Goal: Task Accomplishment & Management: Manage account settings

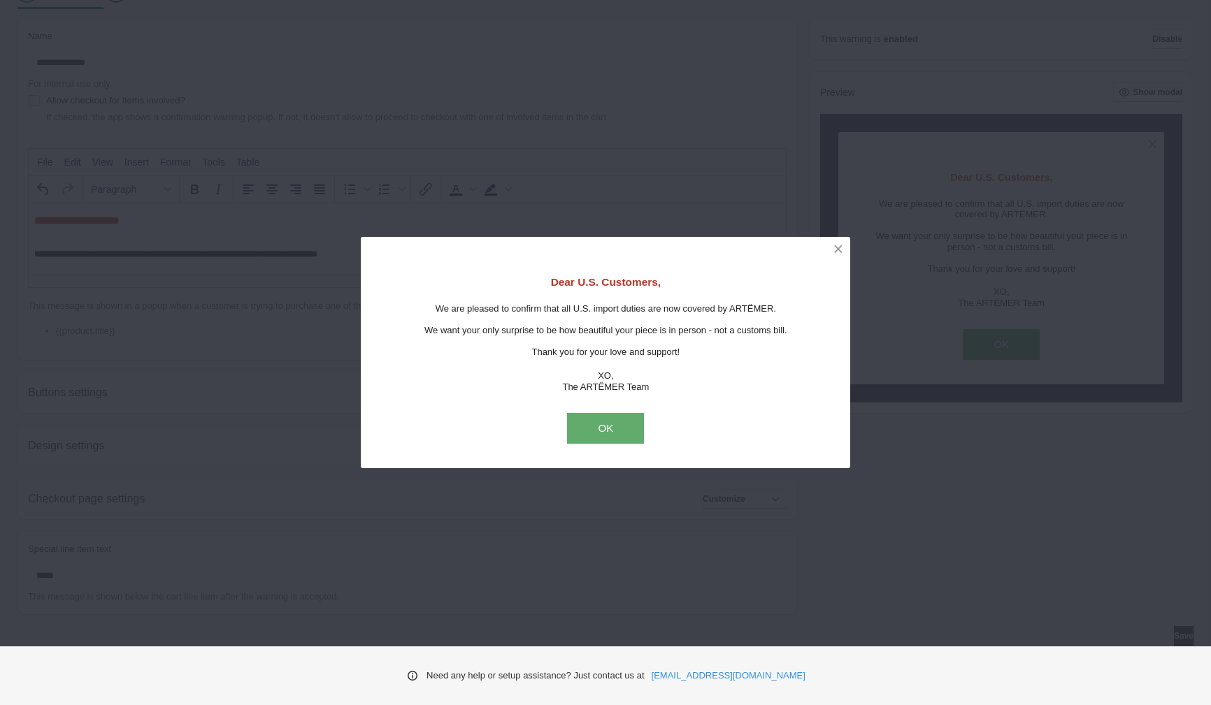
scroll to position [18, 0]
click at [582, 430] on button "OK" at bounding box center [605, 428] width 77 height 31
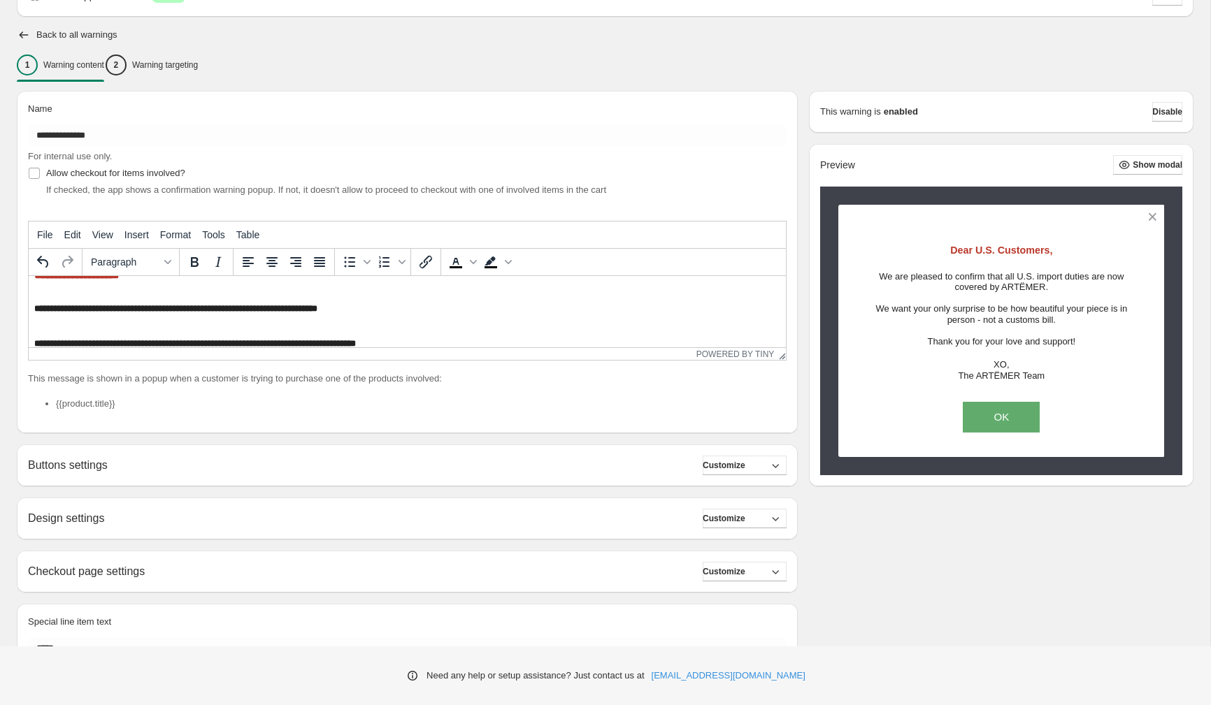
scroll to position [0, 0]
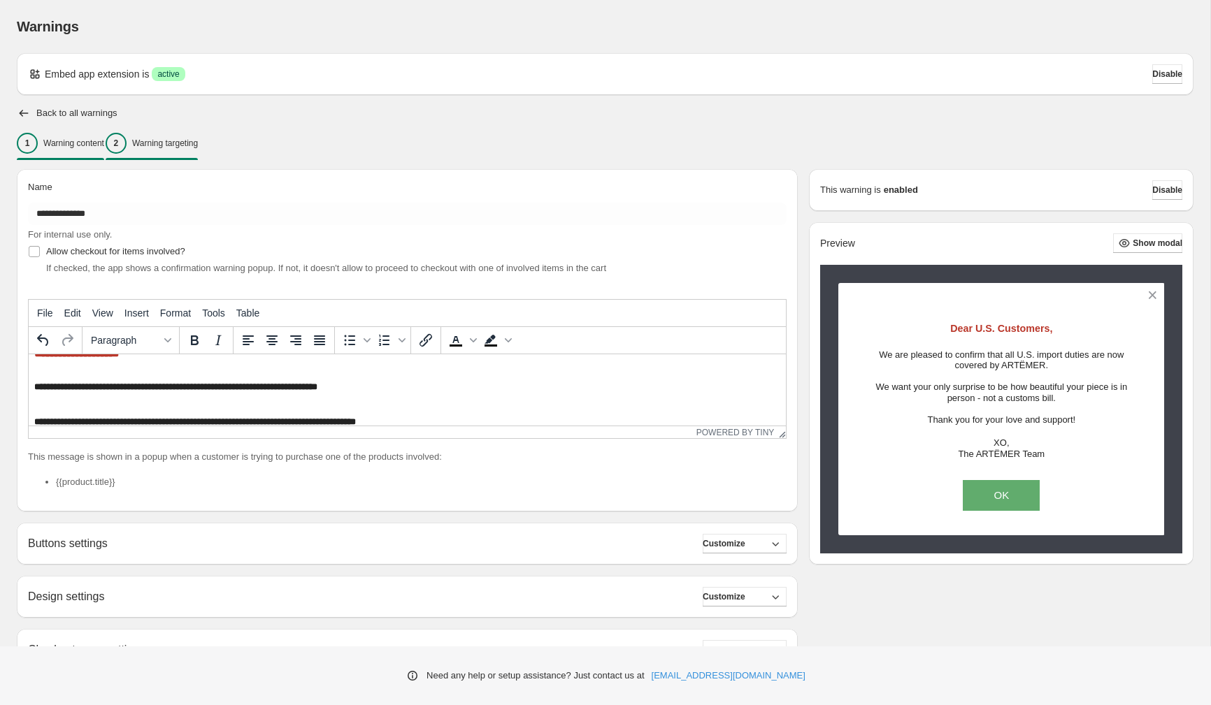
click at [198, 145] on p "Warning targeting" at bounding box center [165, 143] width 66 height 11
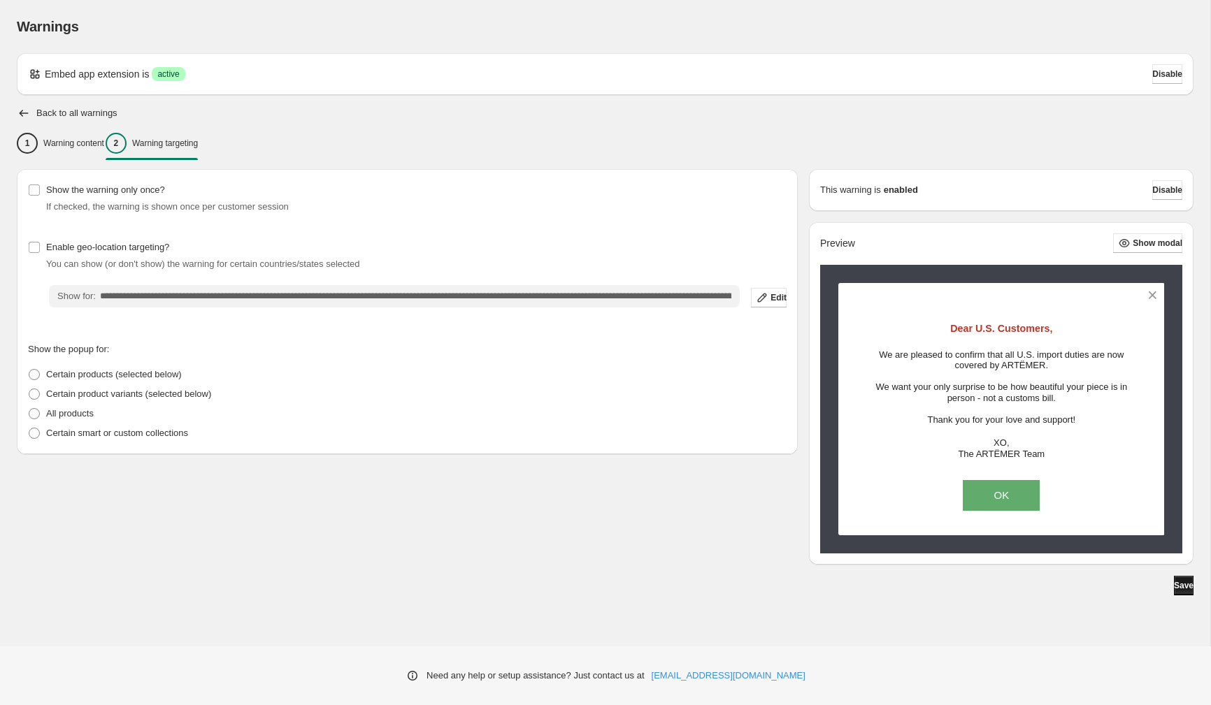
click at [1183, 589] on span "Save" at bounding box center [1184, 585] width 20 height 11
click at [25, 115] on icon "button" at bounding box center [24, 113] width 14 height 14
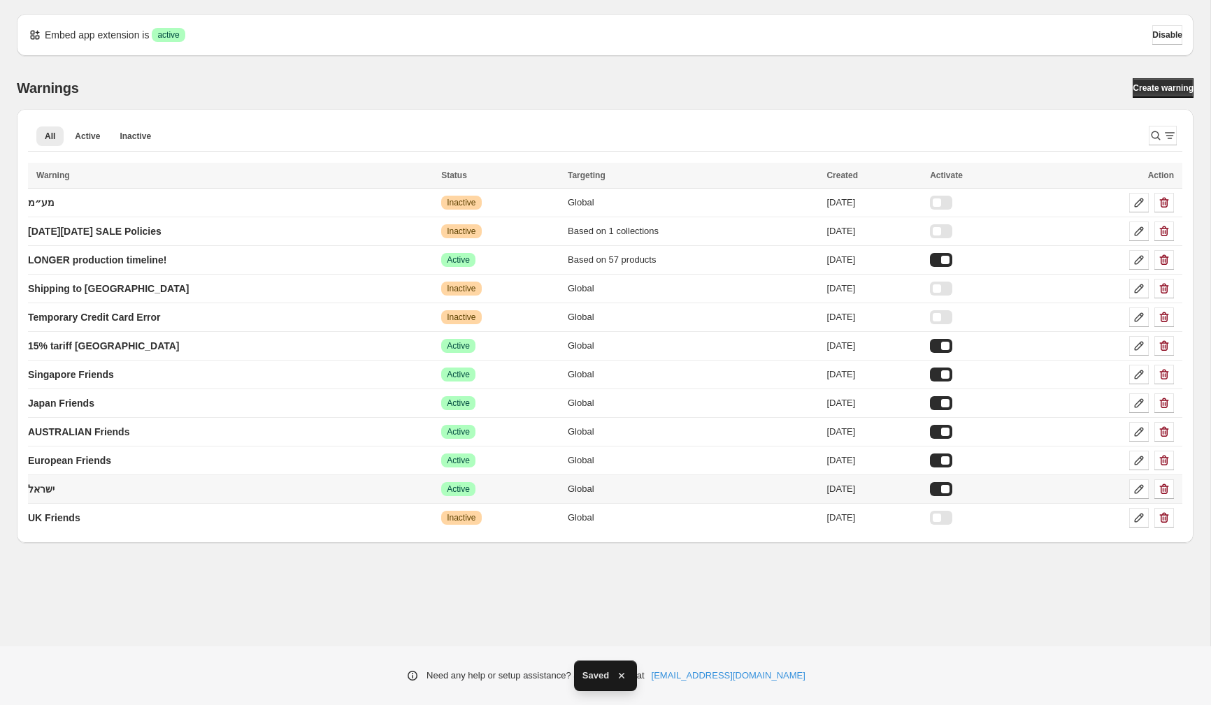
click at [206, 489] on td "ישראל" at bounding box center [232, 489] width 409 height 29
click at [1137, 490] on icon at bounding box center [1139, 489] width 14 height 14
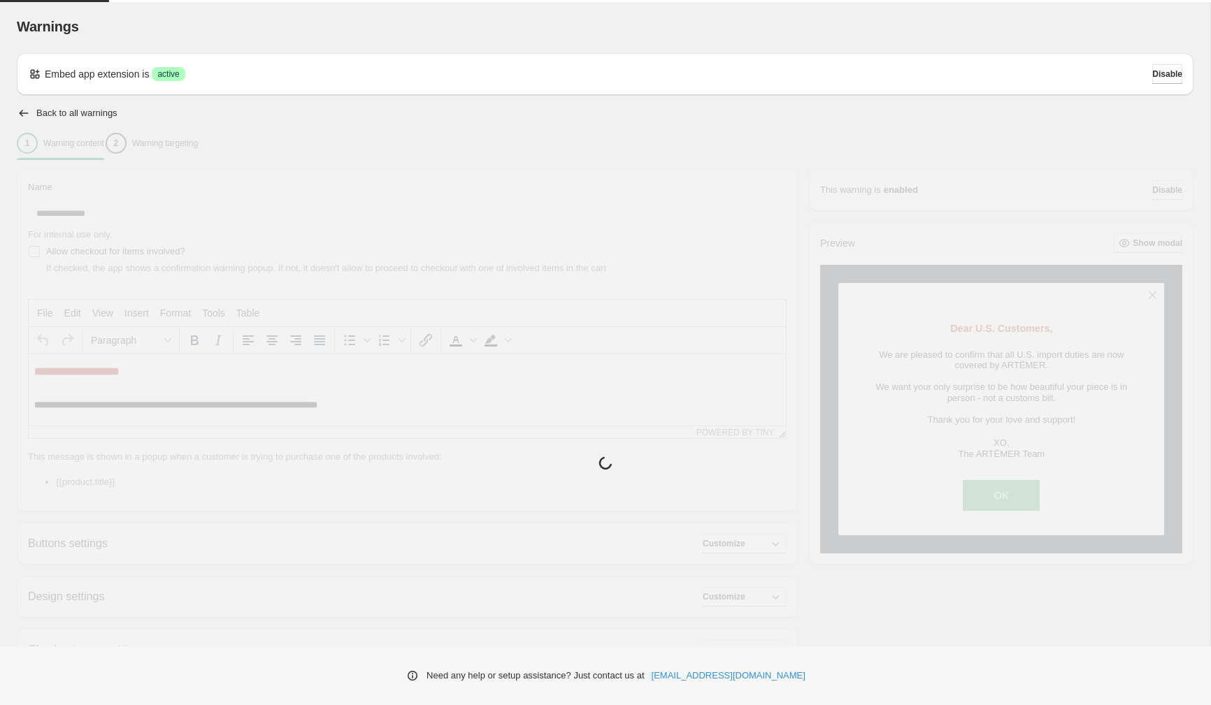
type input "*****"
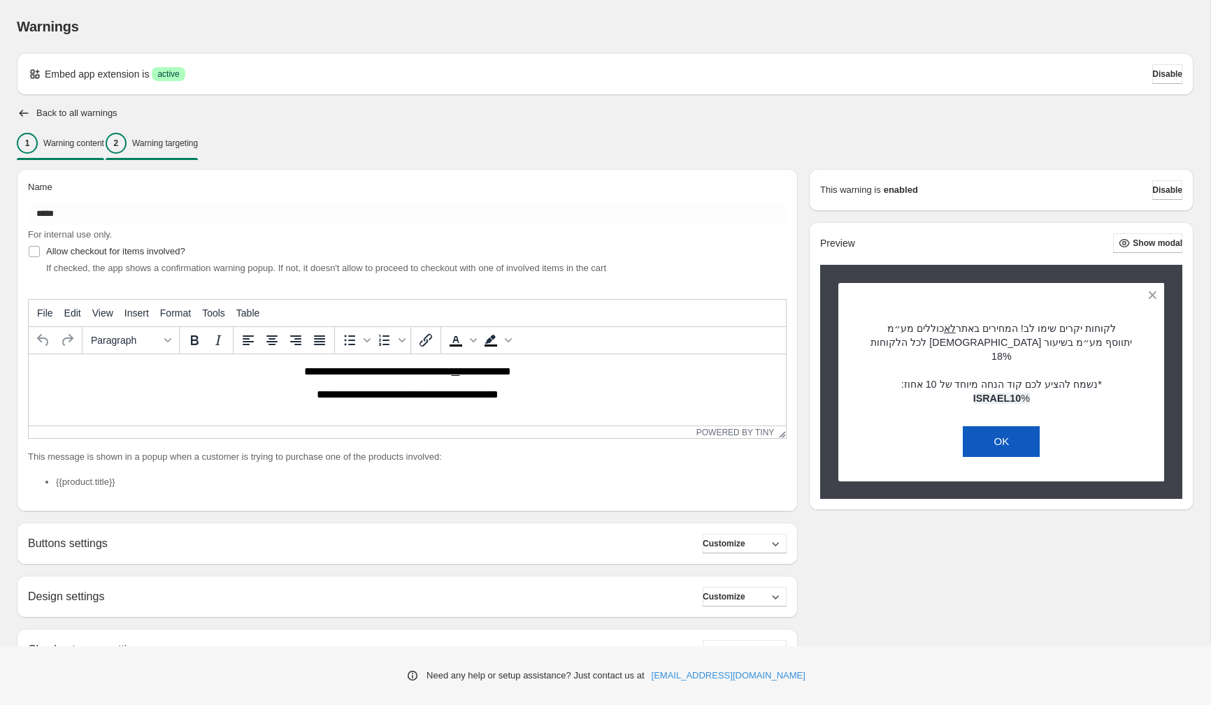
click at [198, 141] on p "Warning targeting" at bounding box center [165, 143] width 66 height 11
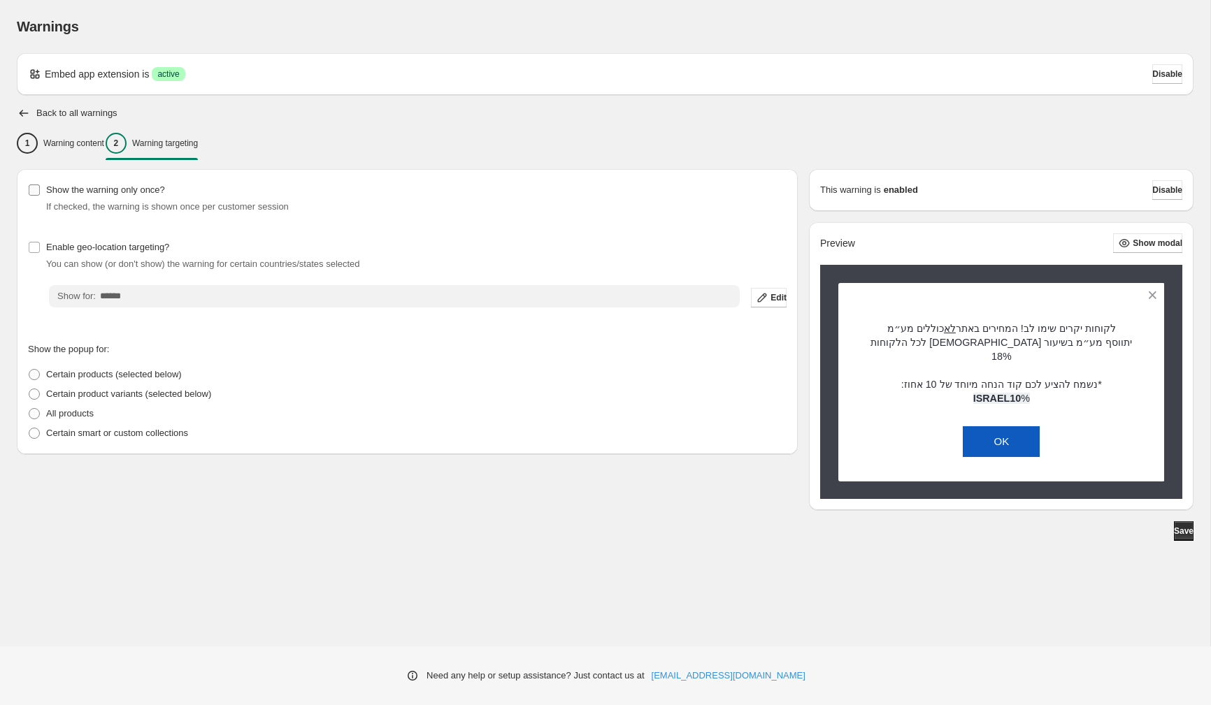
click at [71, 190] on span "Show the warning only once?" at bounding box center [105, 190] width 119 height 10
click at [1177, 526] on span "Save" at bounding box center [1184, 531] width 20 height 11
click at [1174, 526] on span "Save" at bounding box center [1184, 531] width 20 height 11
click at [27, 108] on icon "button" at bounding box center [24, 113] width 14 height 14
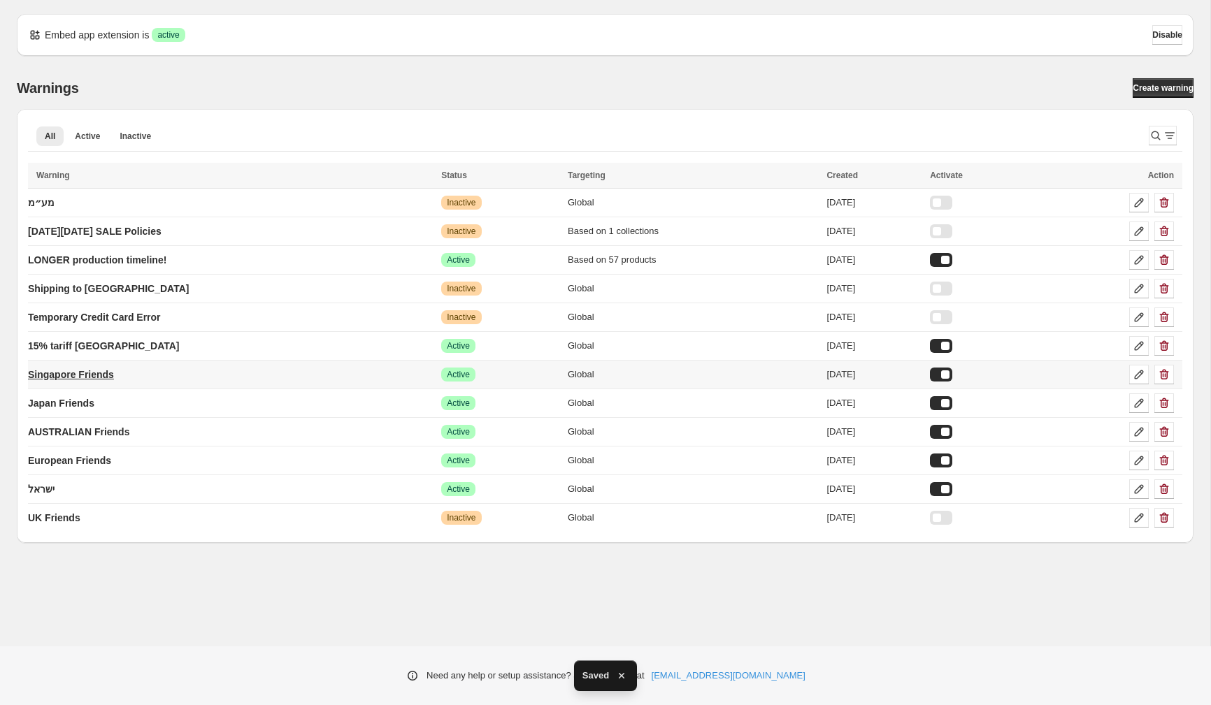
click at [77, 373] on p "Singapore Friends" at bounding box center [71, 375] width 86 height 14
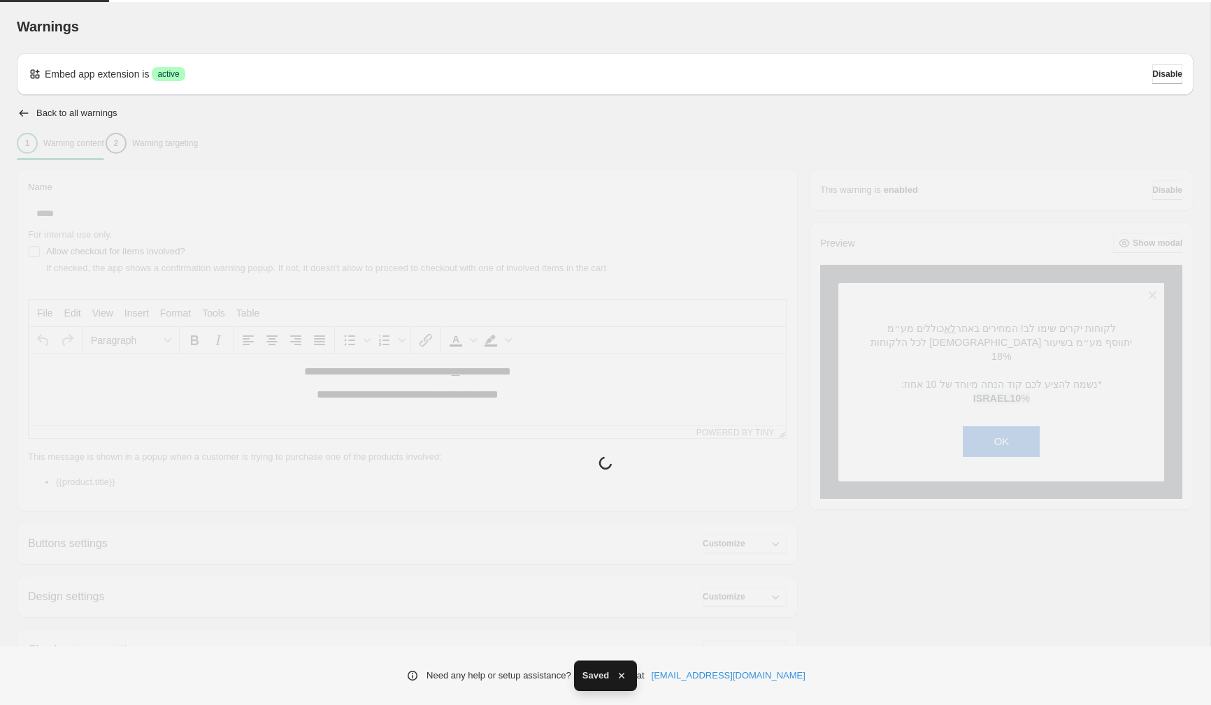
type input "**********"
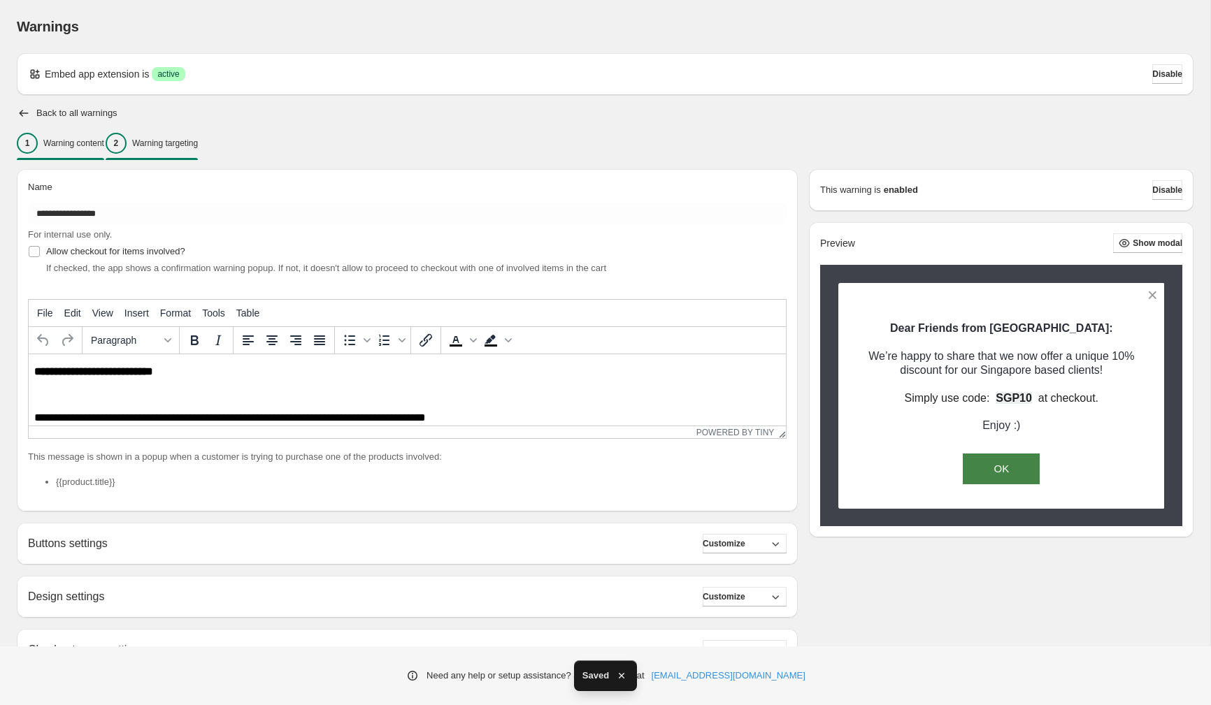
click at [198, 147] on p "Warning targeting" at bounding box center [165, 143] width 66 height 11
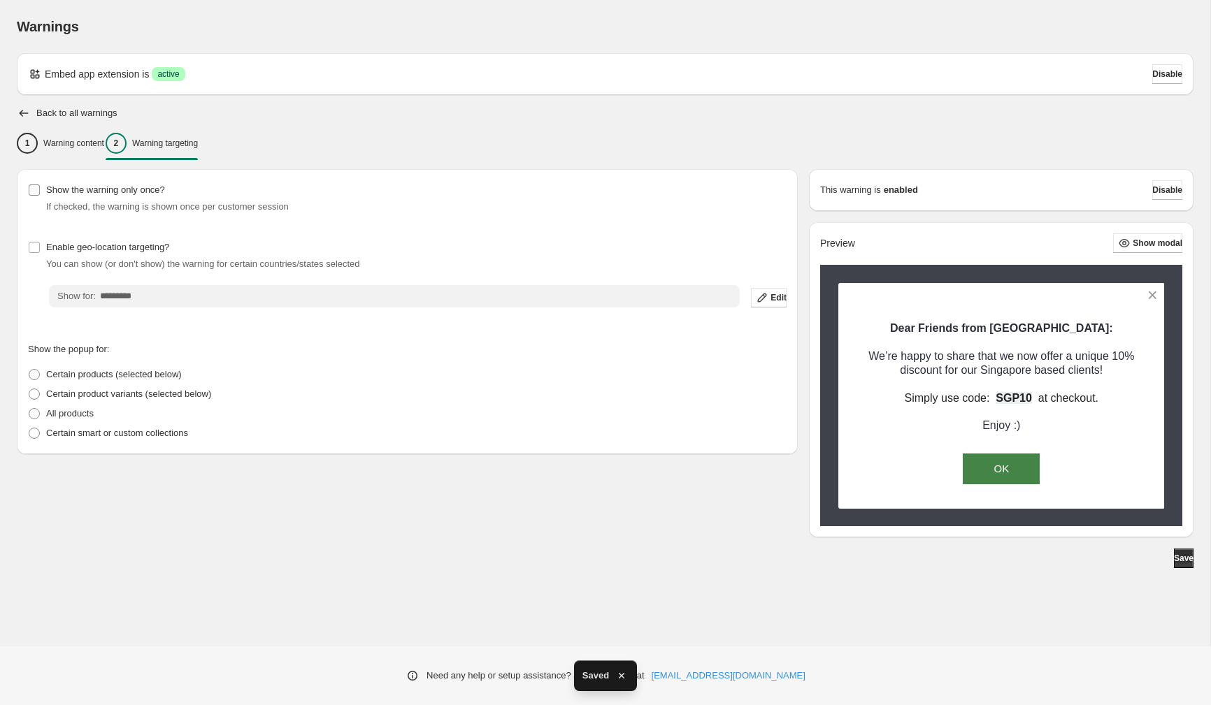
click at [55, 194] on span "Show the warning only once?" at bounding box center [105, 190] width 119 height 10
click at [1174, 560] on button "Save" at bounding box center [1184, 559] width 20 height 20
click at [25, 110] on icon "button" at bounding box center [24, 113] width 14 height 14
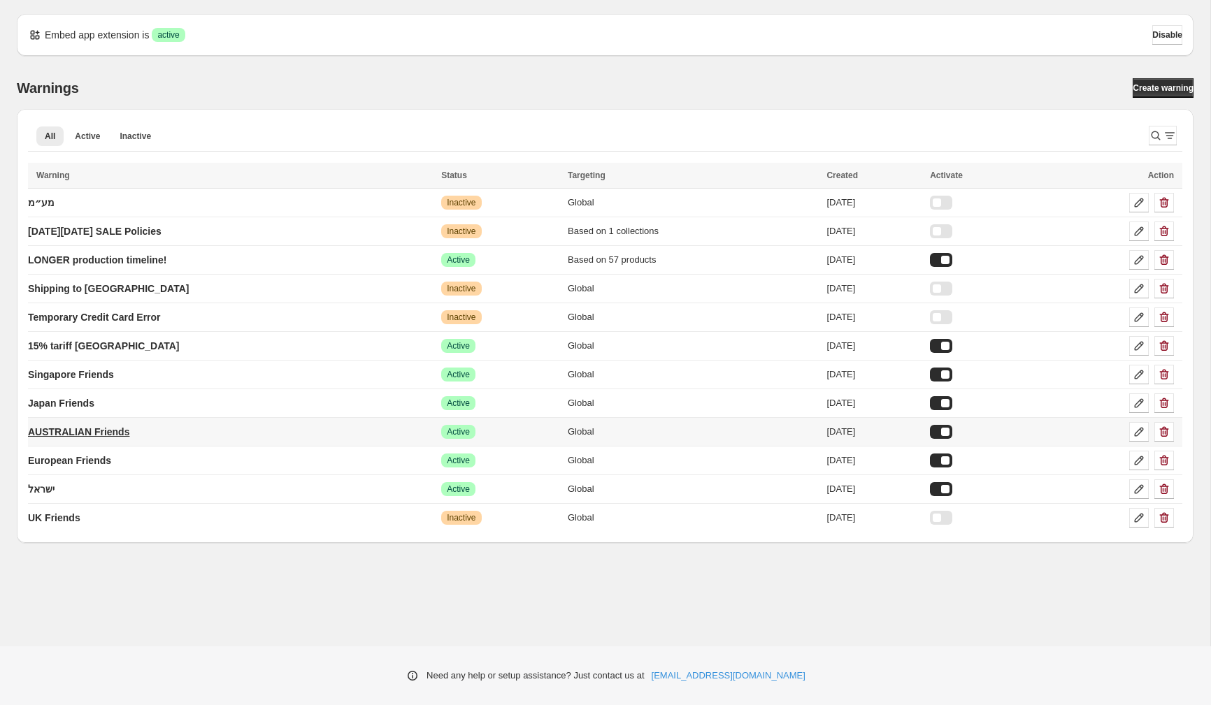
click at [93, 427] on p "AUSTRALIAN Friends" at bounding box center [78, 432] width 101 height 14
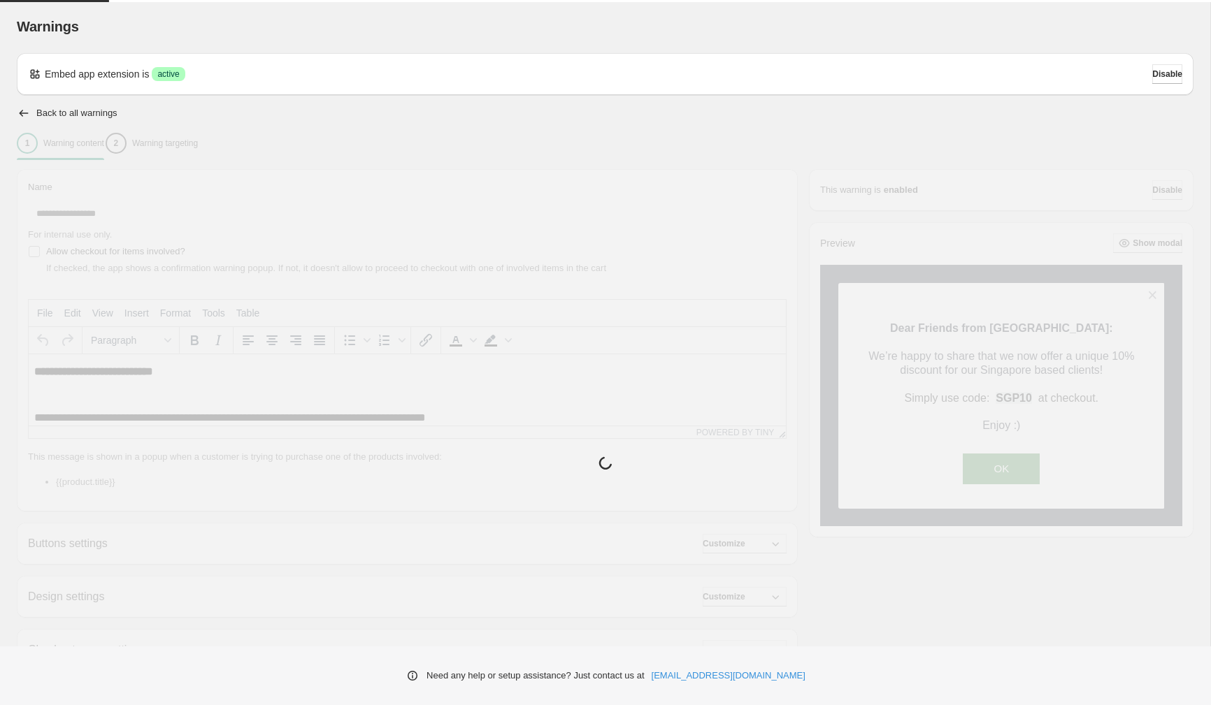
type input "**********"
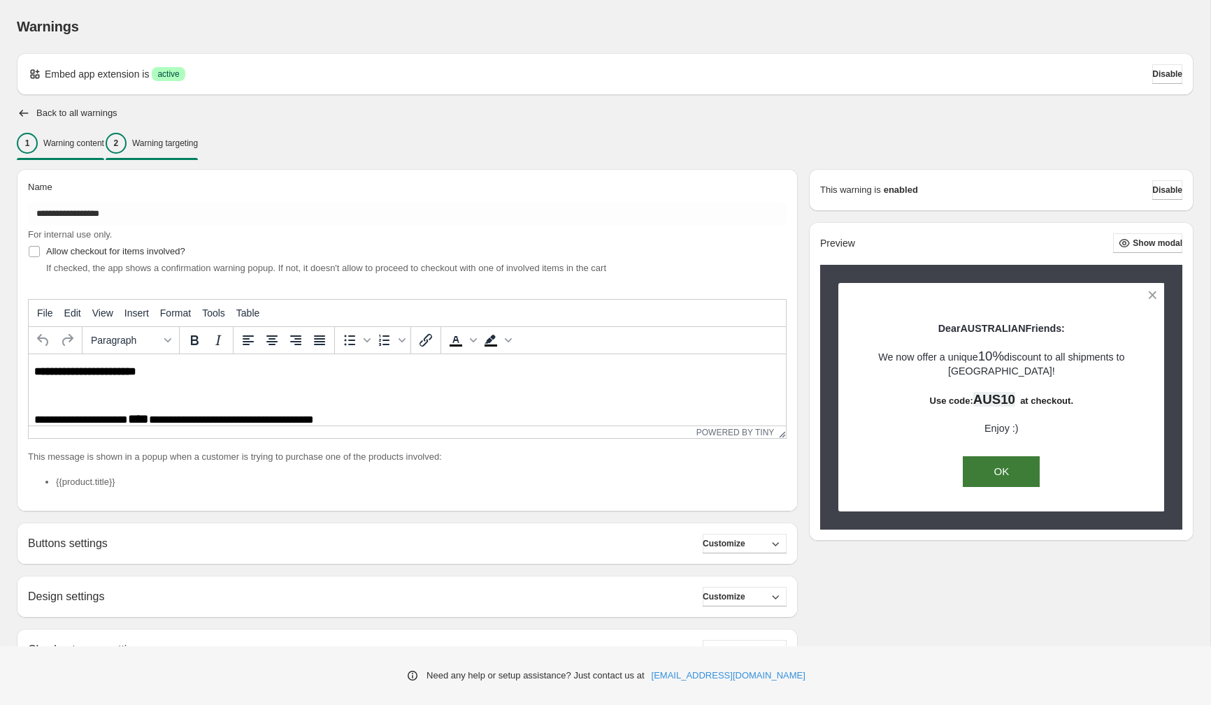
click at [198, 148] on p "Warning targeting" at bounding box center [165, 143] width 66 height 11
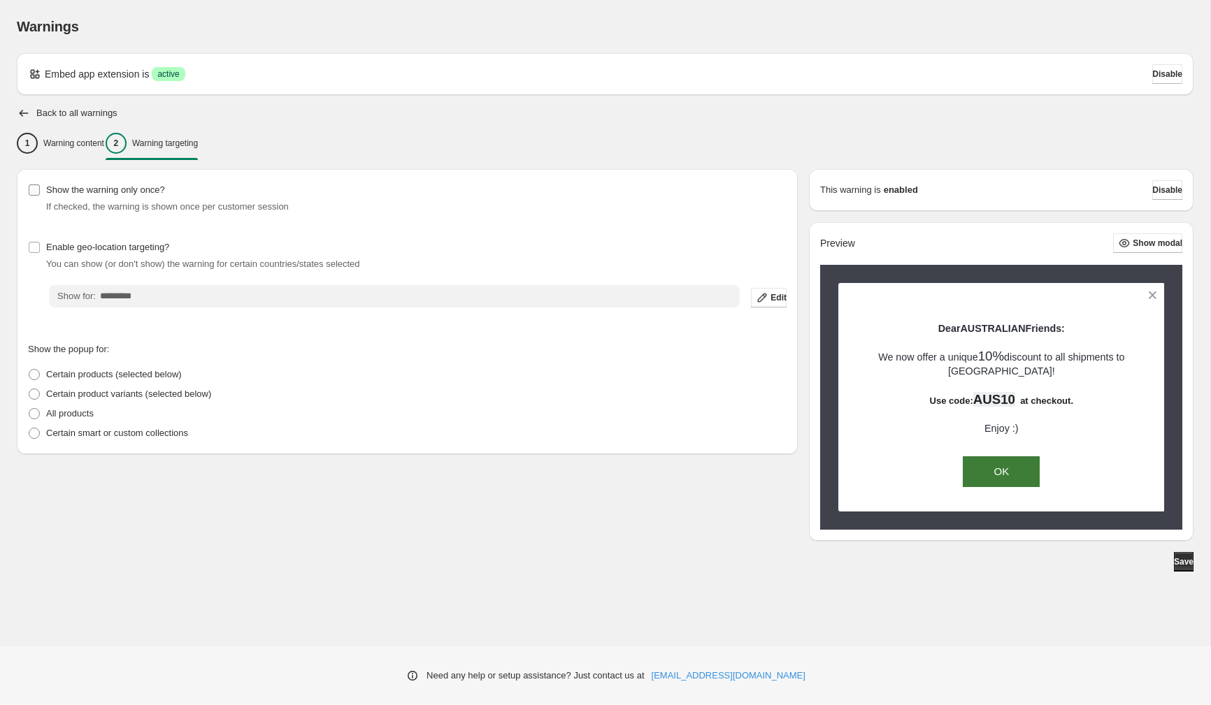
click at [76, 183] on span "Show the warning only once?" at bounding box center [105, 190] width 119 height 14
click at [1175, 564] on span "Save" at bounding box center [1184, 561] width 20 height 11
click at [21, 110] on icon "button" at bounding box center [24, 113] width 14 height 14
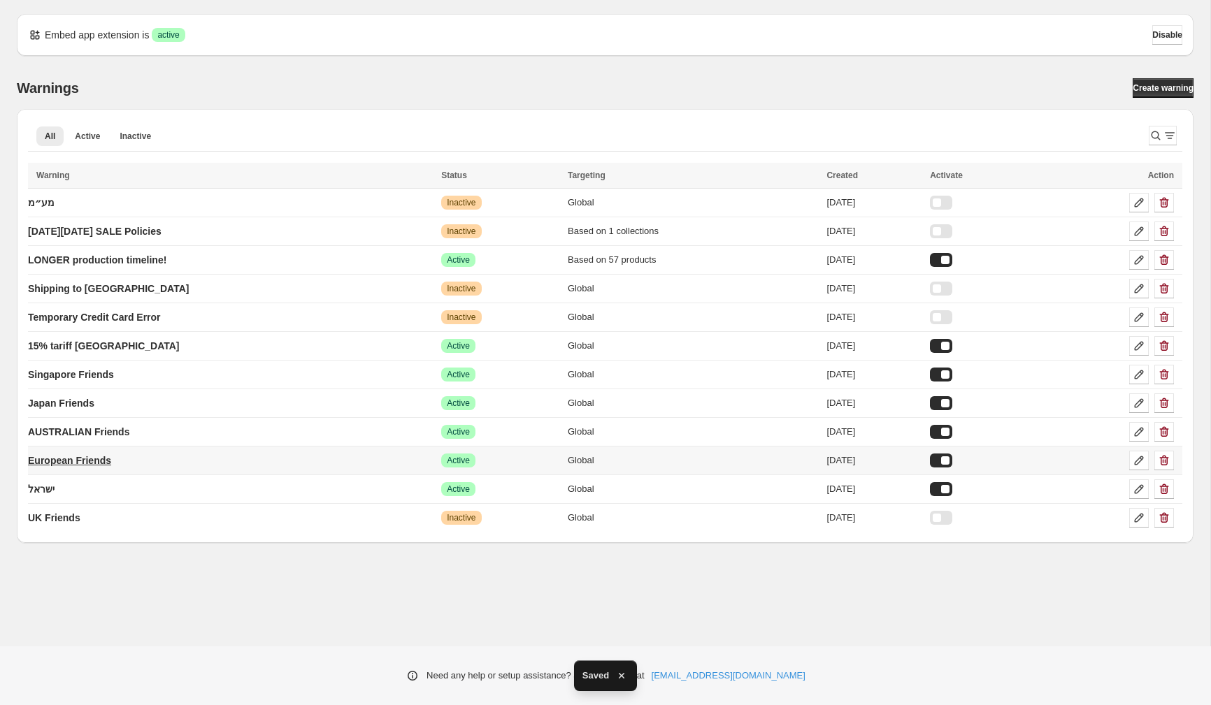
click at [111, 456] on link "European Friends" at bounding box center [69, 461] width 83 height 22
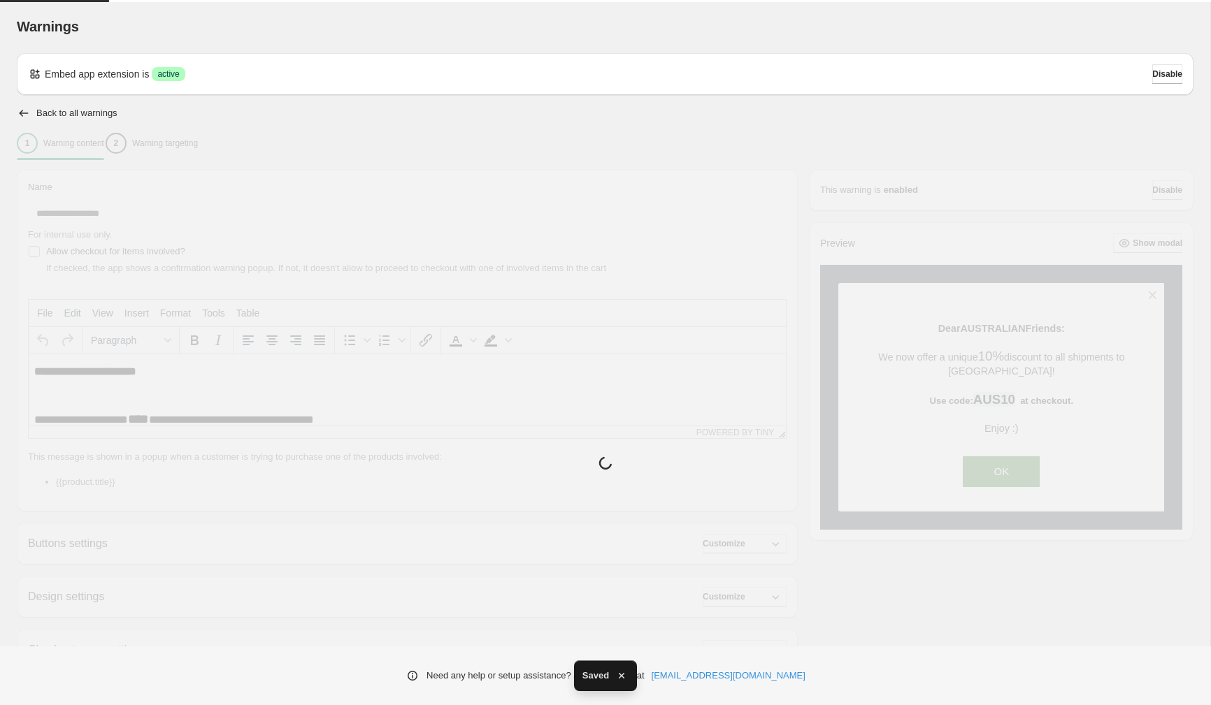
type input "**********"
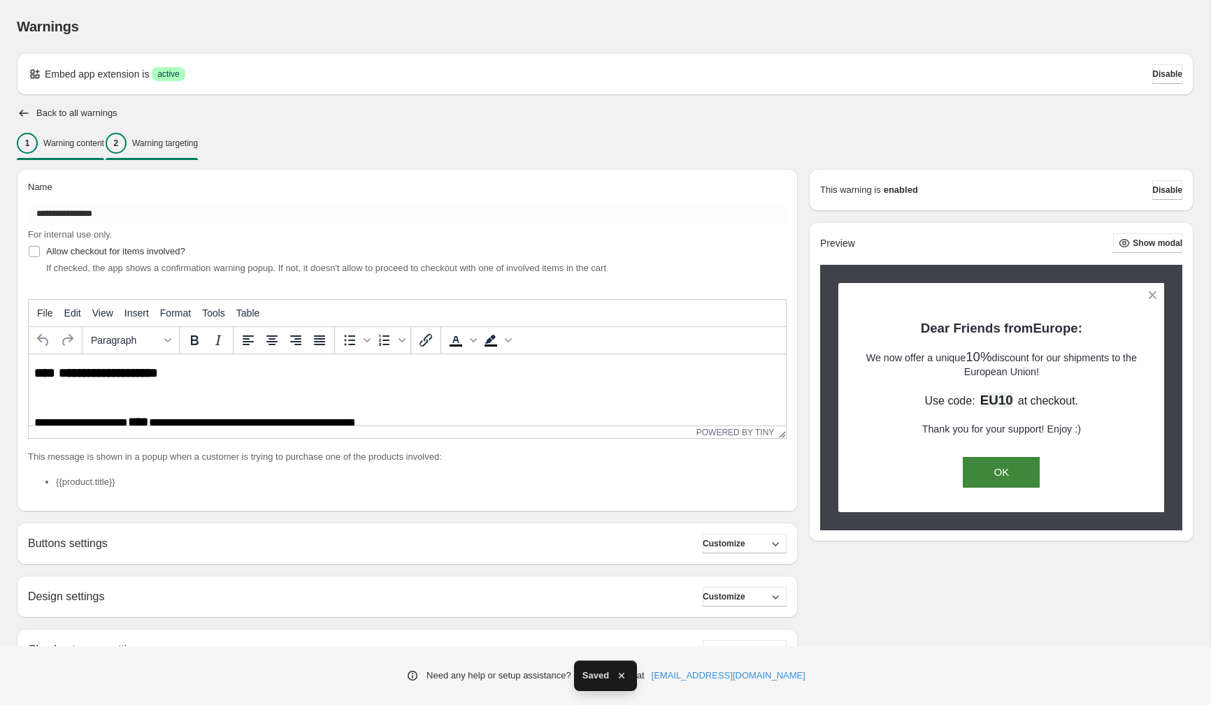
click at [183, 143] on p "Warning targeting" at bounding box center [165, 143] width 66 height 11
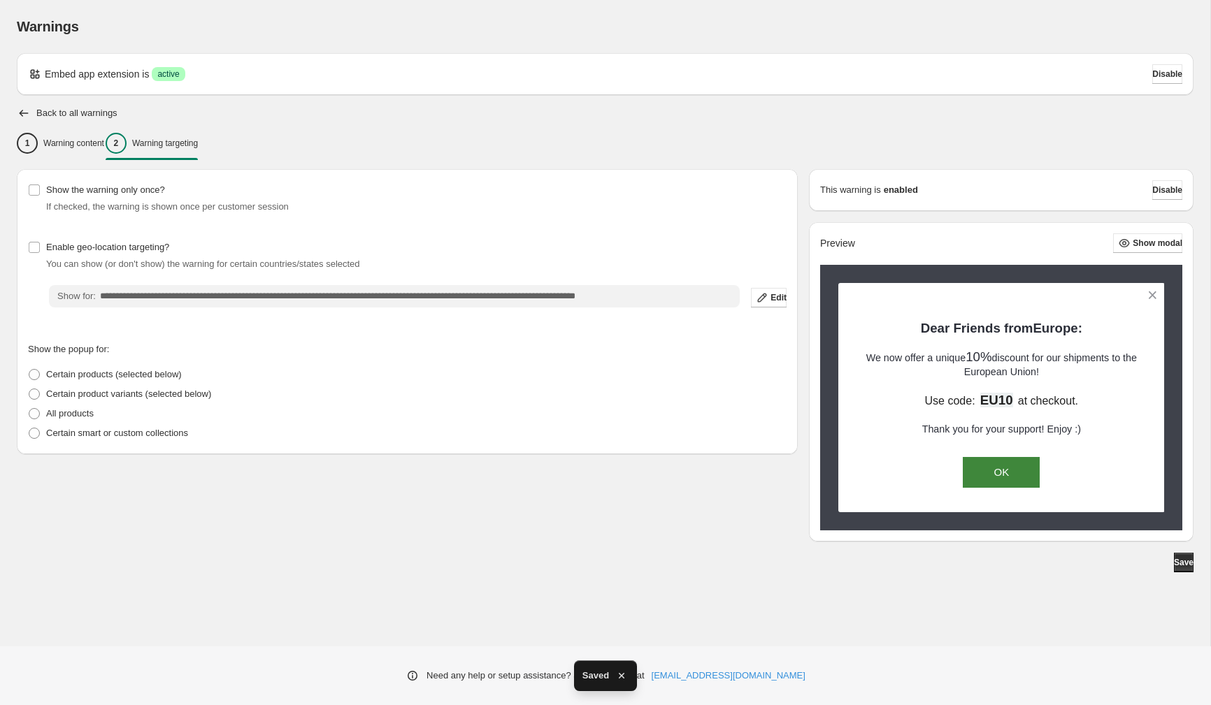
click at [68, 204] on span "If checked, the warning is shown once per customer session" at bounding box center [167, 206] width 243 height 10
click at [71, 189] on span "Show the warning only once?" at bounding box center [105, 190] width 119 height 10
click at [1186, 562] on button "Save" at bounding box center [1184, 563] width 20 height 20
click at [19, 110] on icon "button" at bounding box center [24, 113] width 14 height 14
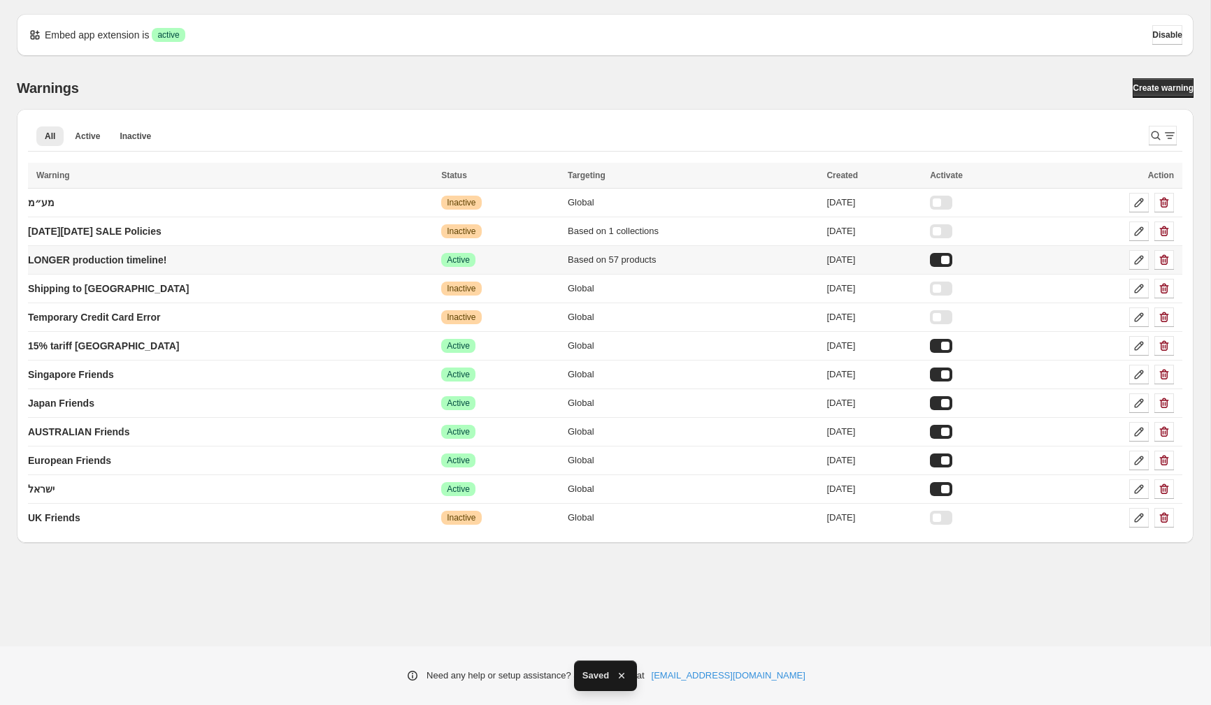
click at [274, 264] on td "LONGER production timeline!" at bounding box center [232, 260] width 409 height 29
click at [166, 259] on p "LONGER production timeline!" at bounding box center [97, 260] width 138 height 14
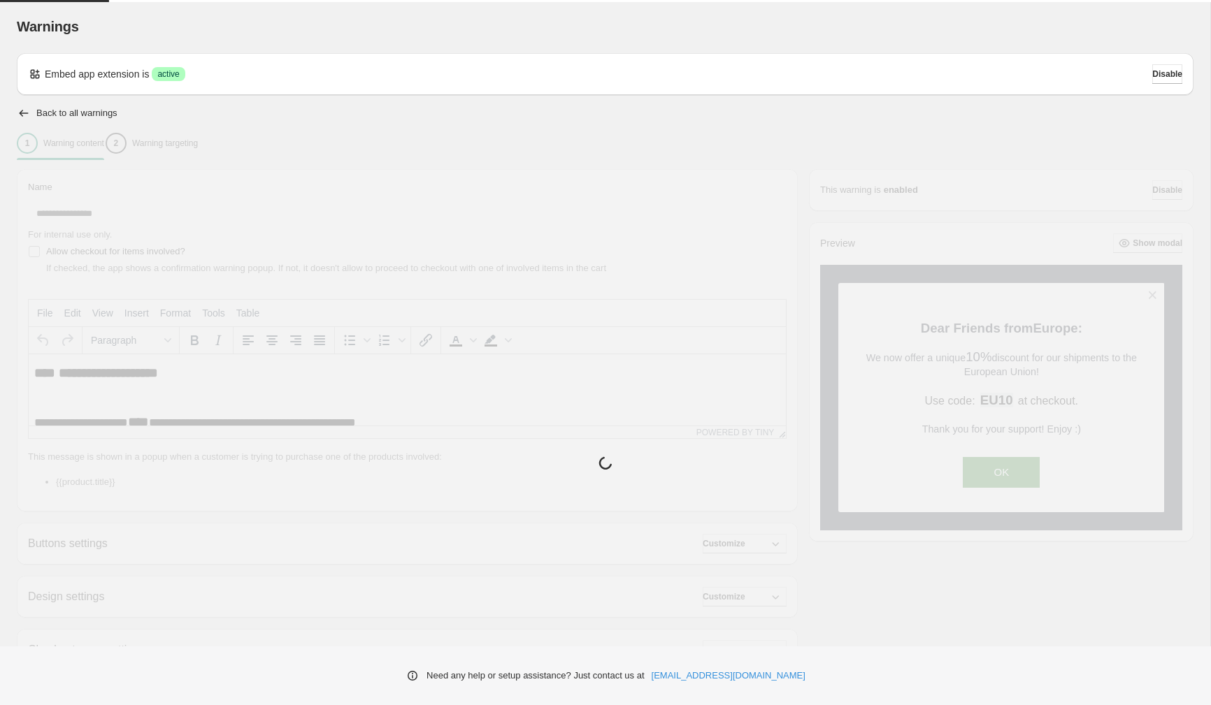
type input "**********"
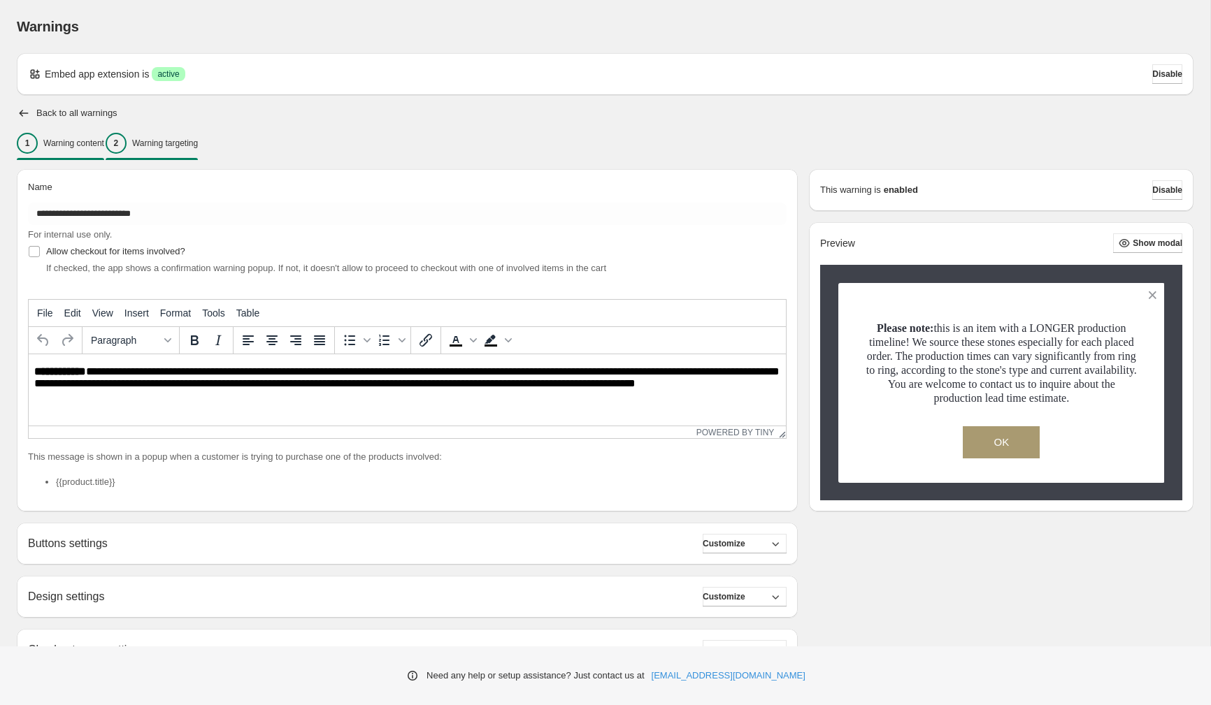
click at [197, 149] on div "2 Warning targeting" at bounding box center [152, 143] width 92 height 21
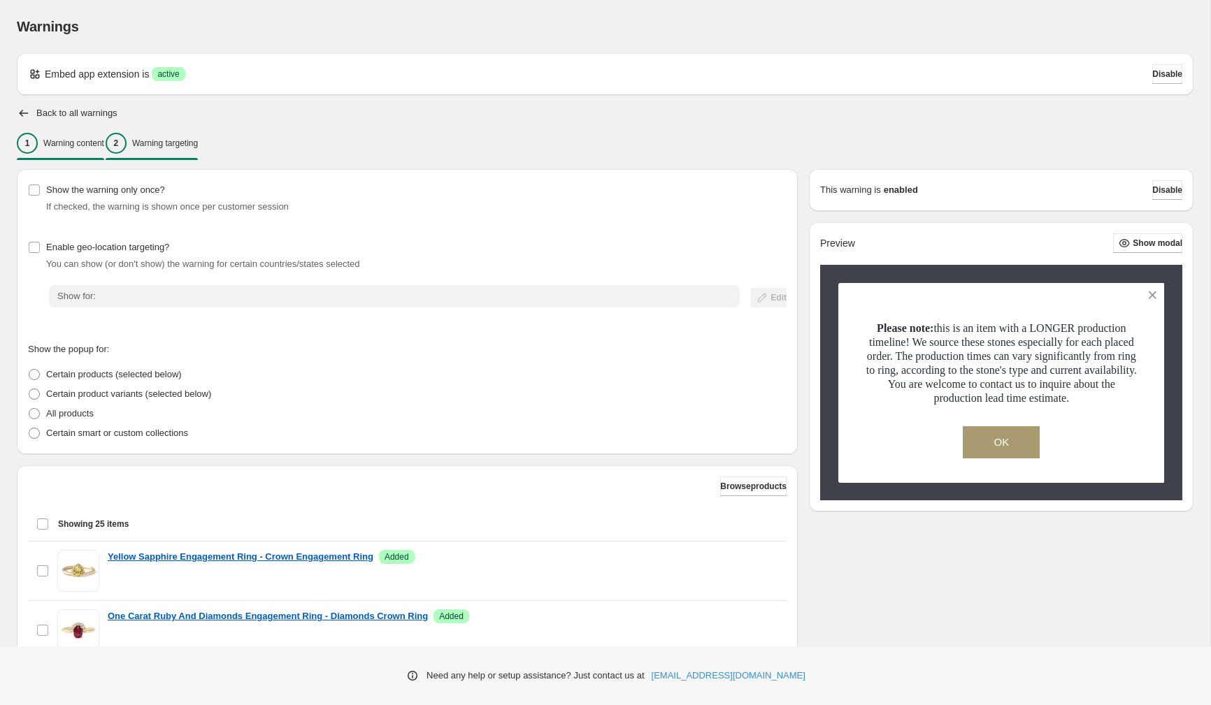
click at [47, 145] on div "1 Warning content" at bounding box center [60, 143] width 87 height 21
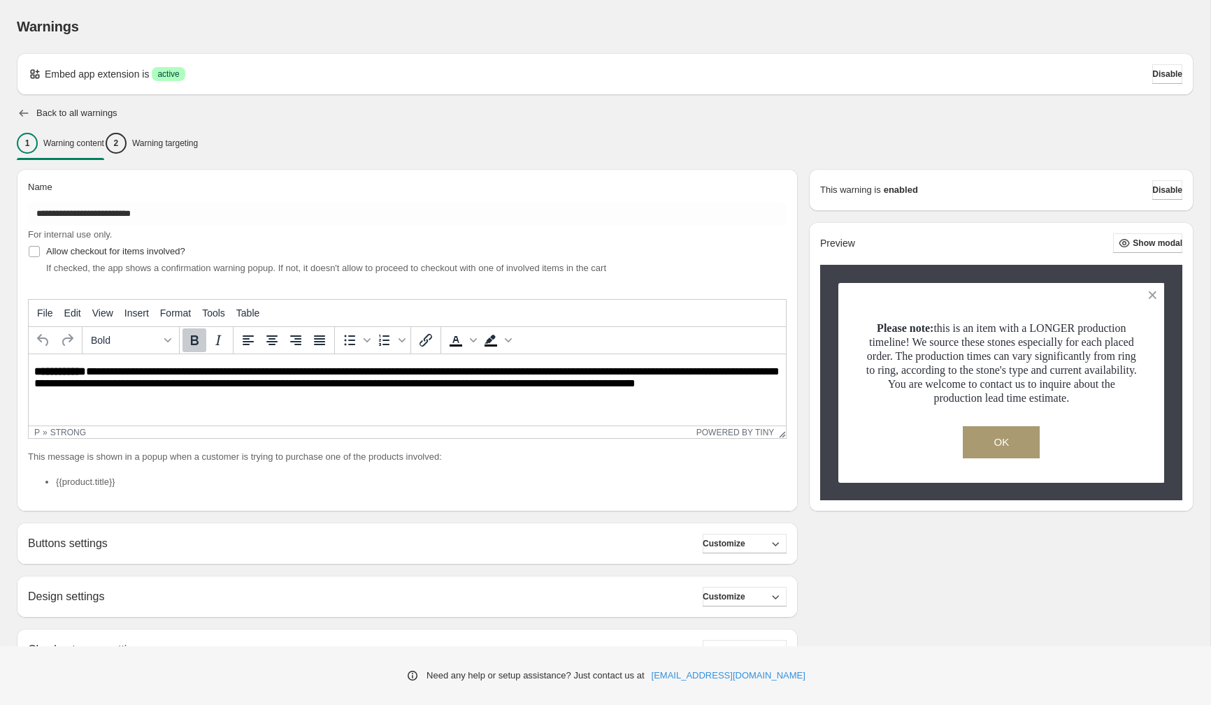
click at [24, 119] on icon "button" at bounding box center [24, 113] width 14 height 14
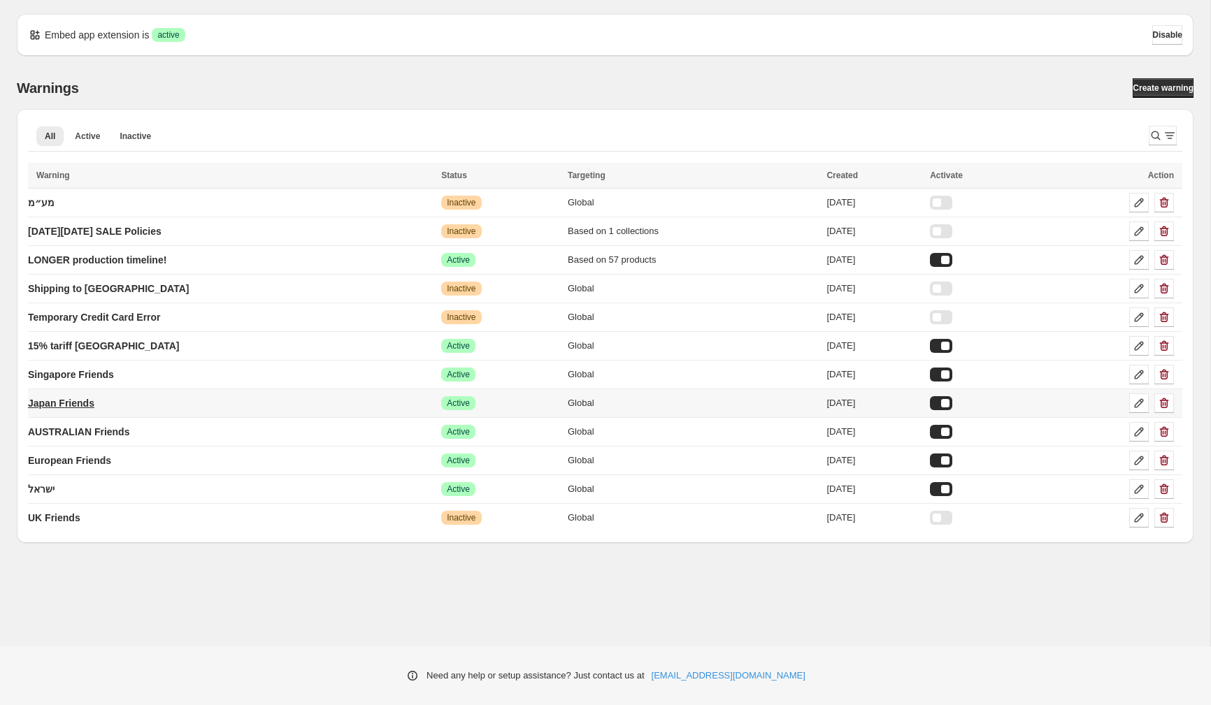
click at [88, 403] on p "Japan Friends" at bounding box center [61, 403] width 66 height 14
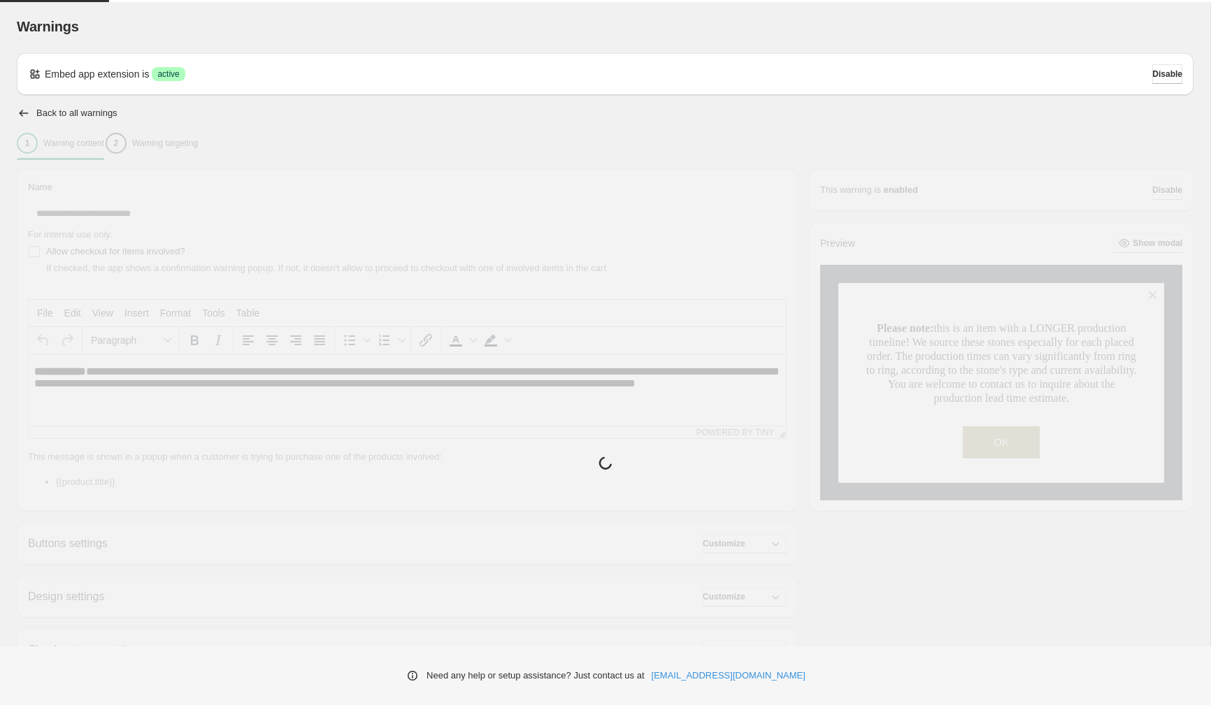
type input "**********"
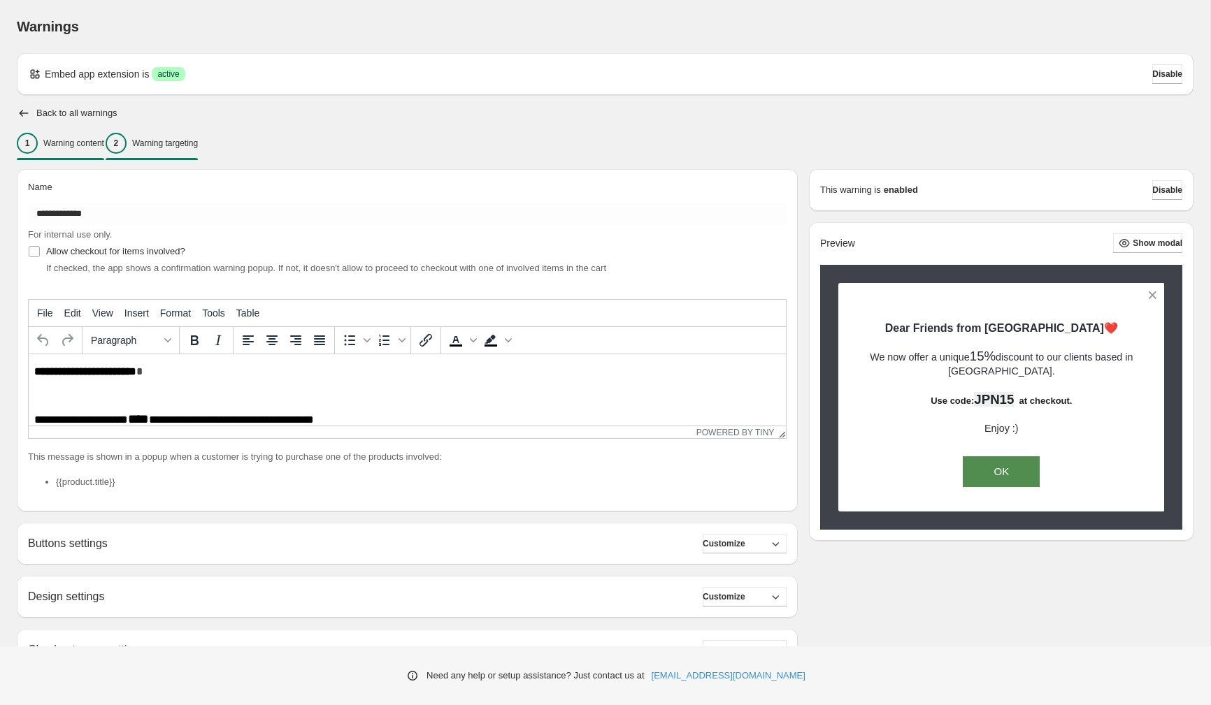
click at [198, 144] on p "Warning targeting" at bounding box center [165, 143] width 66 height 11
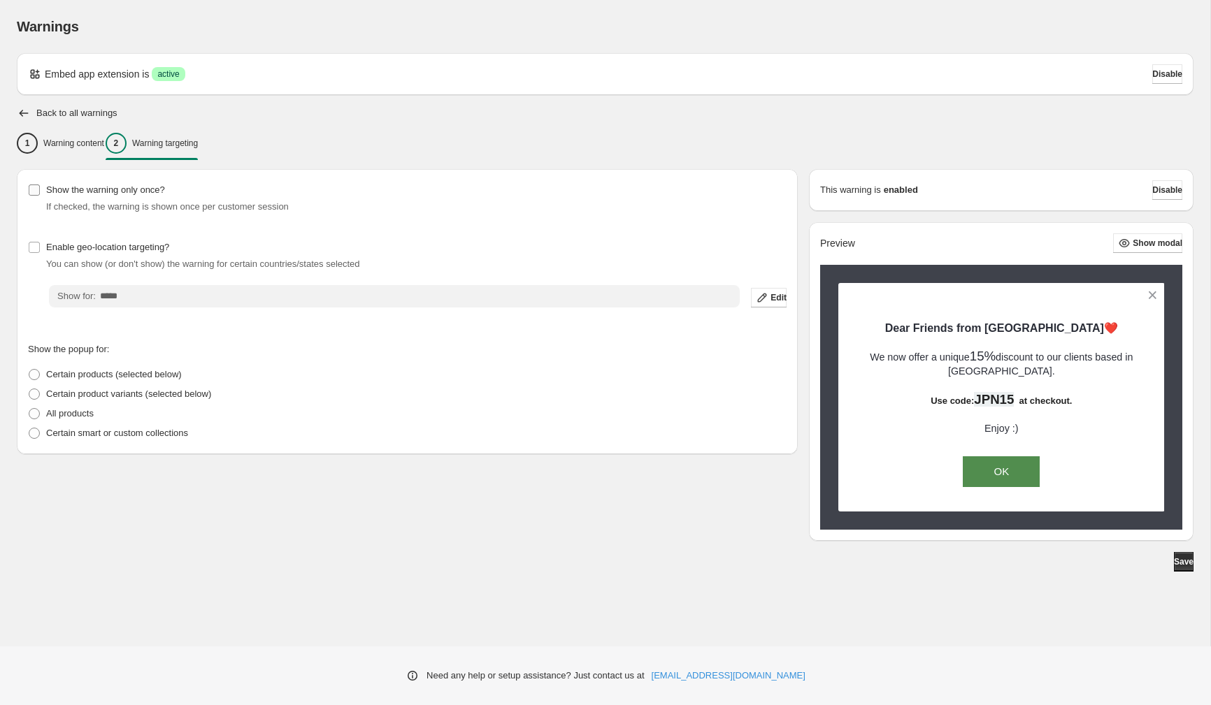
click at [76, 196] on span "Show the warning only once?" at bounding box center [105, 190] width 119 height 14
click at [1182, 566] on span "Save" at bounding box center [1184, 561] width 20 height 11
click at [23, 118] on icon "button" at bounding box center [24, 113] width 14 height 14
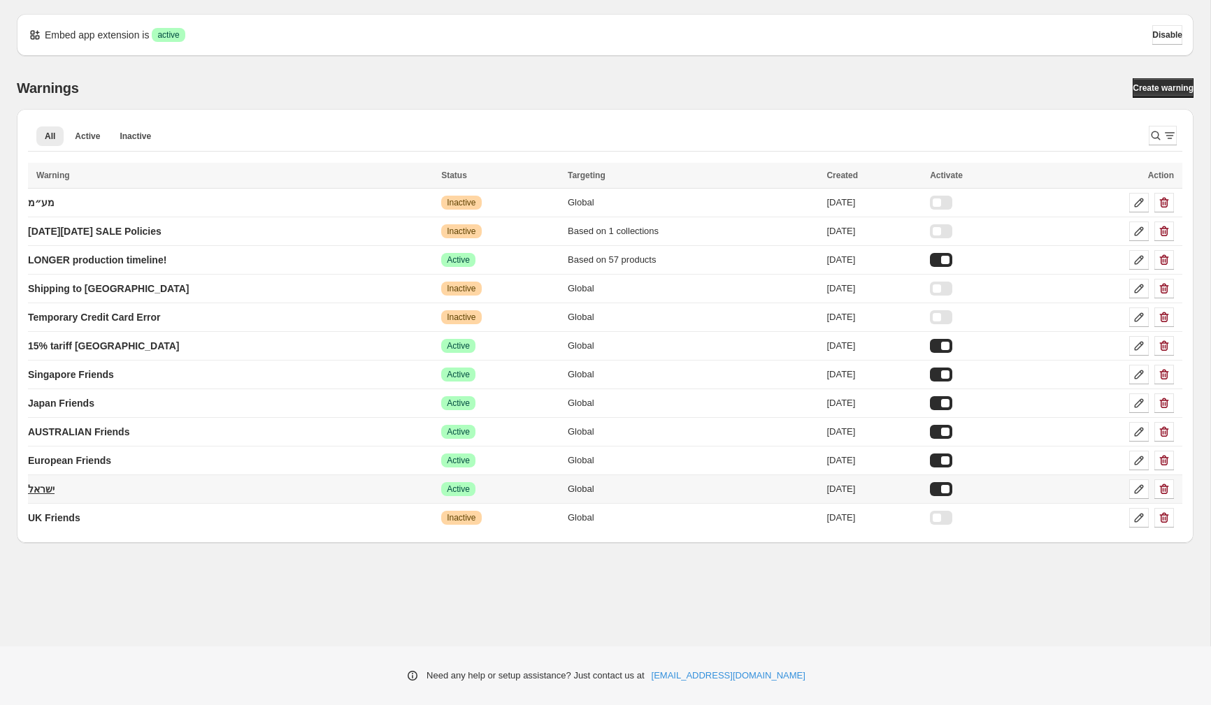
click at [47, 496] on link "ישראל" at bounding box center [41, 489] width 27 height 22
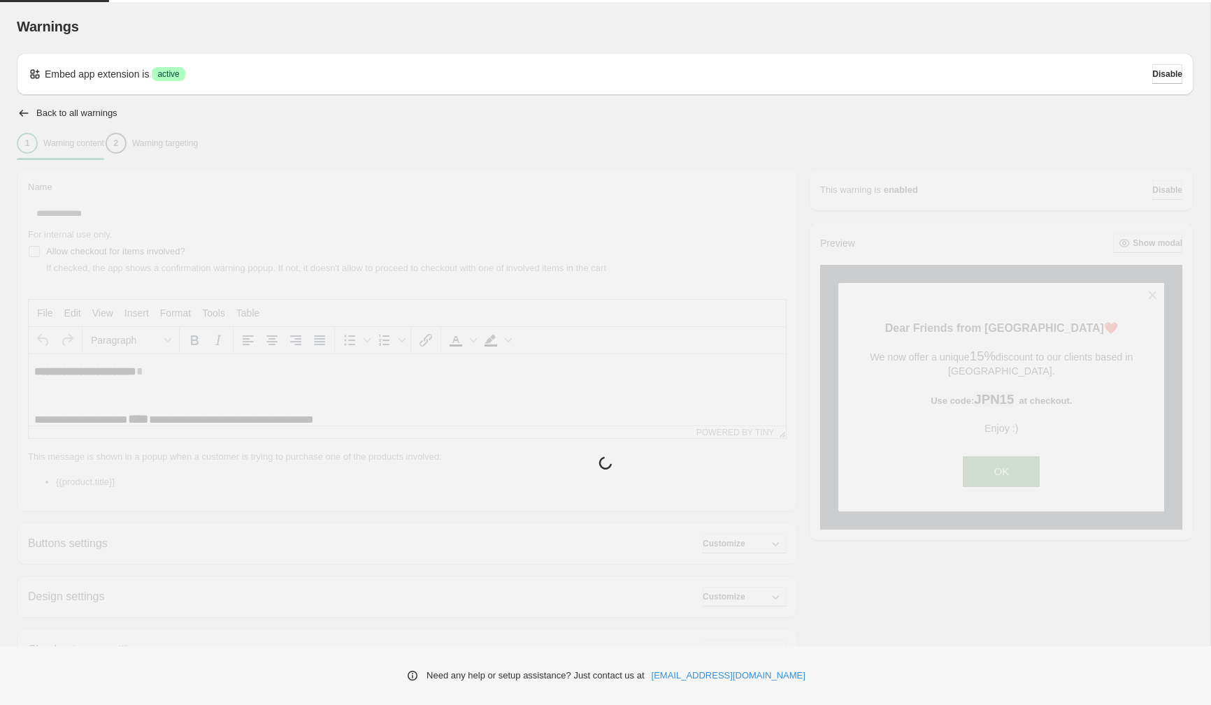
type input "*****"
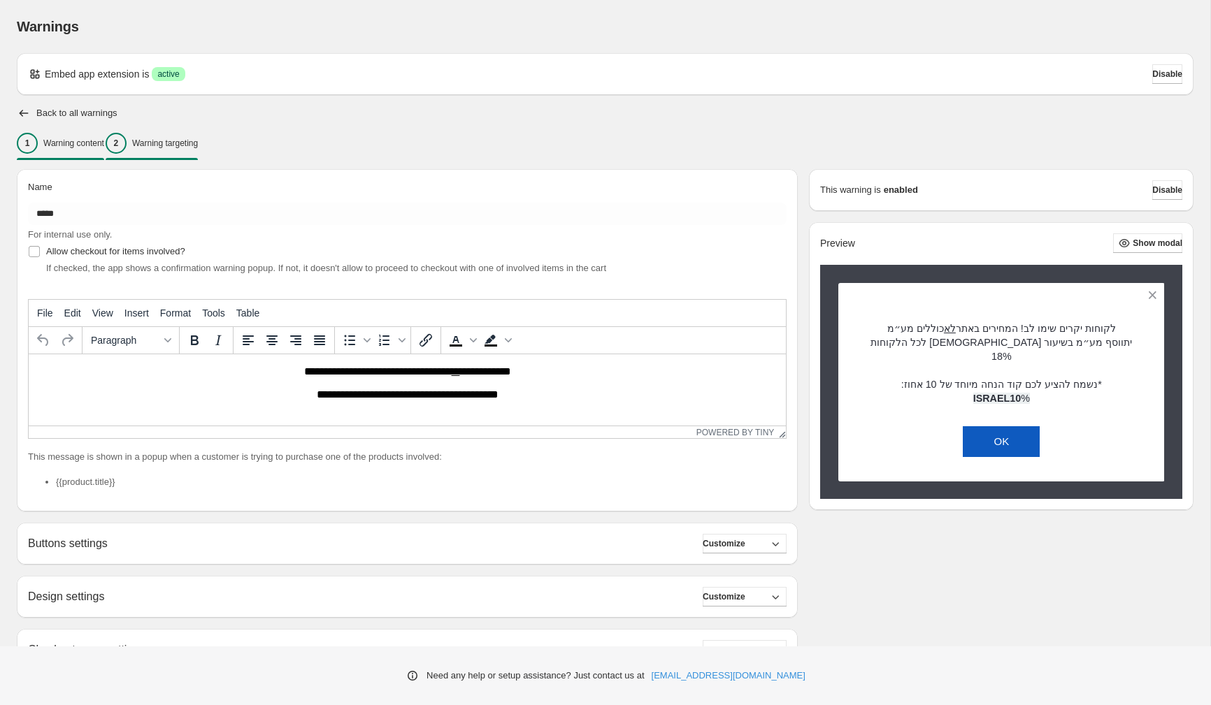
click at [173, 146] on p "Warning targeting" at bounding box center [165, 143] width 66 height 11
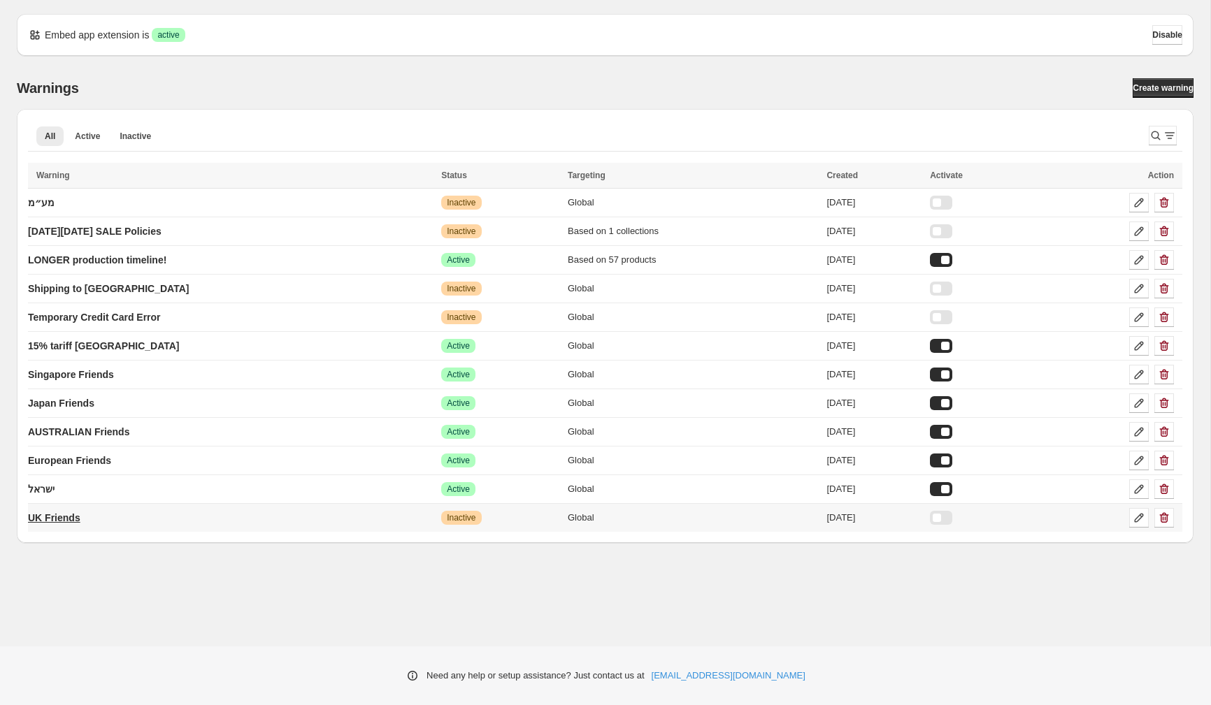
click at [75, 518] on p "UK Friends" at bounding box center [54, 518] width 52 height 14
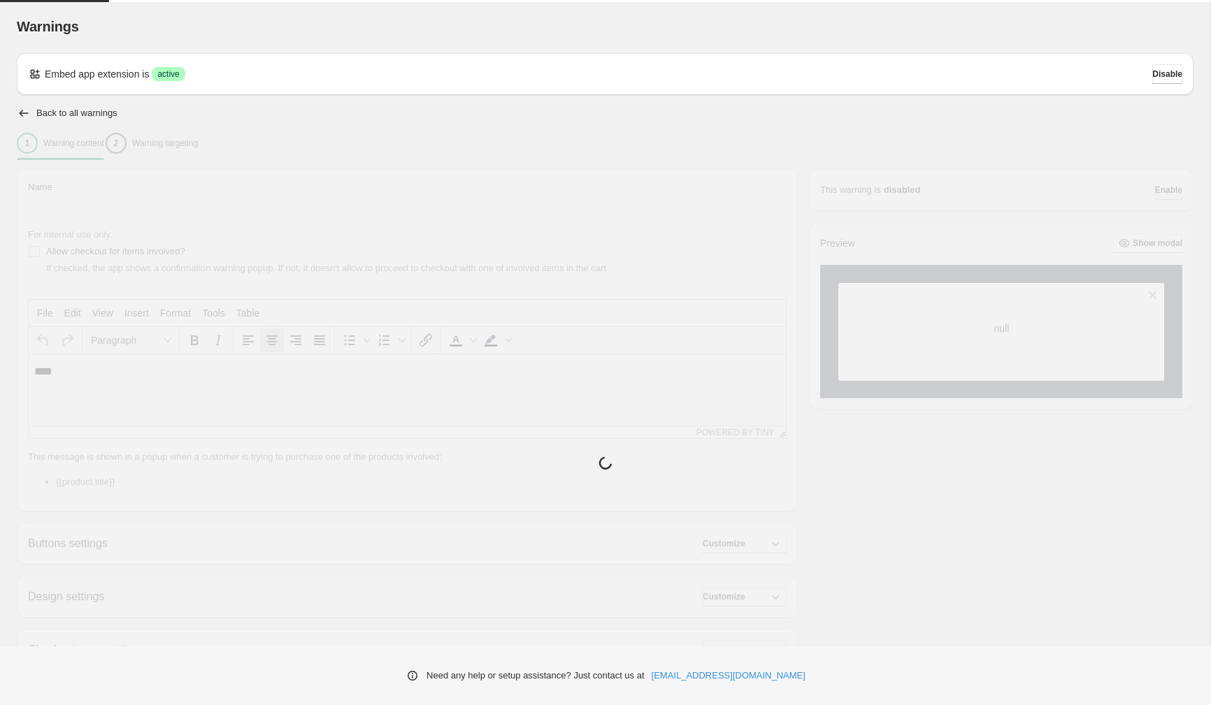
type input "**********"
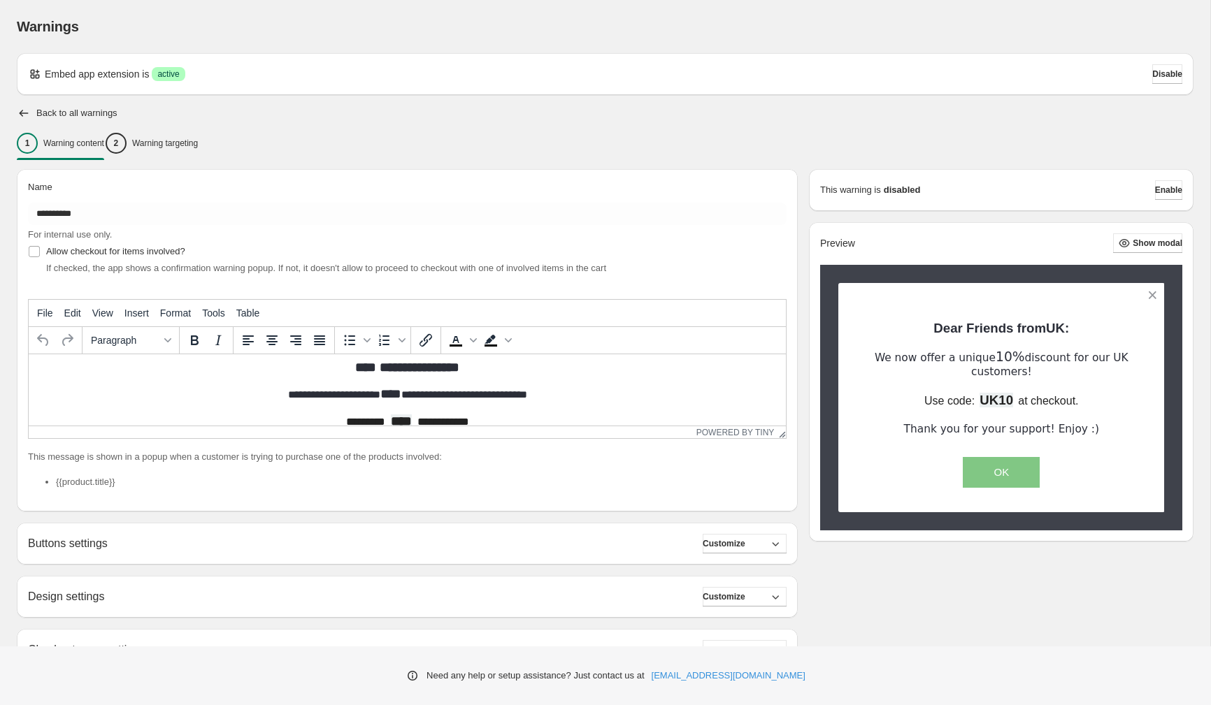
click at [208, 158] on div "**********" at bounding box center [402, 462] width 792 height 608
click at [198, 152] on div "2 Warning targeting" at bounding box center [152, 143] width 92 height 21
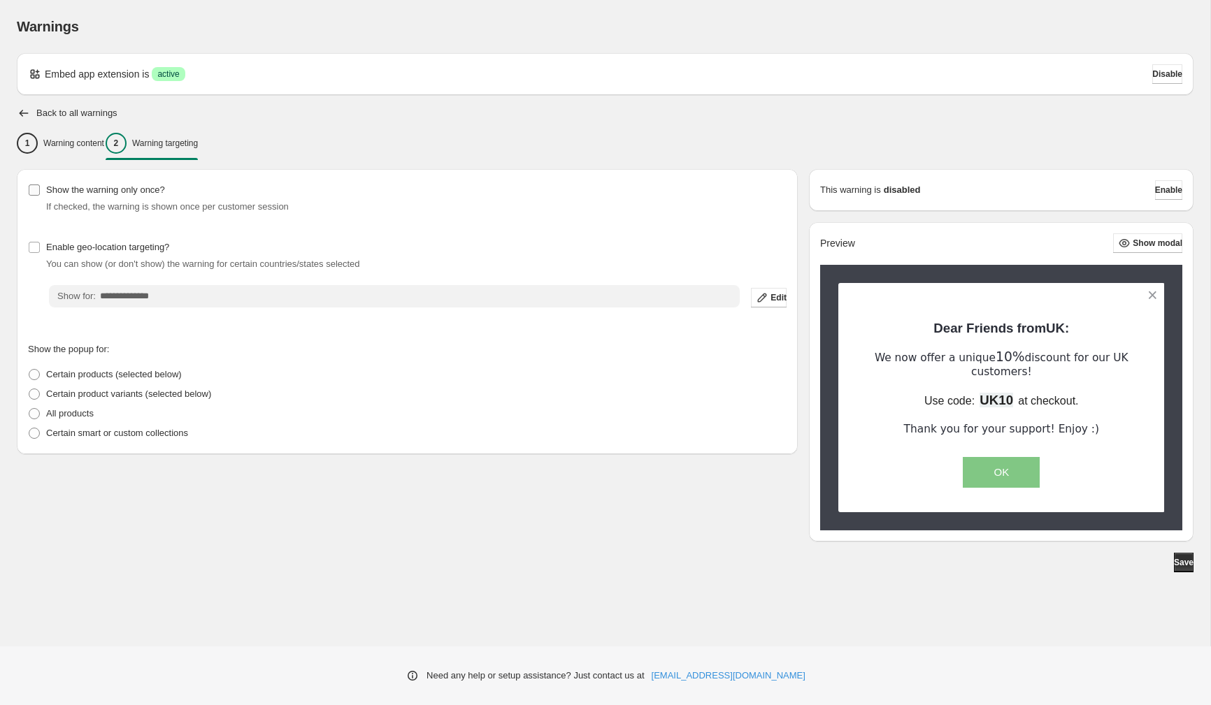
click at [120, 196] on span "Show the warning only once?" at bounding box center [105, 190] width 119 height 14
click at [1174, 563] on span "Save" at bounding box center [1184, 562] width 20 height 11
click at [22, 108] on icon "button" at bounding box center [24, 113] width 14 height 14
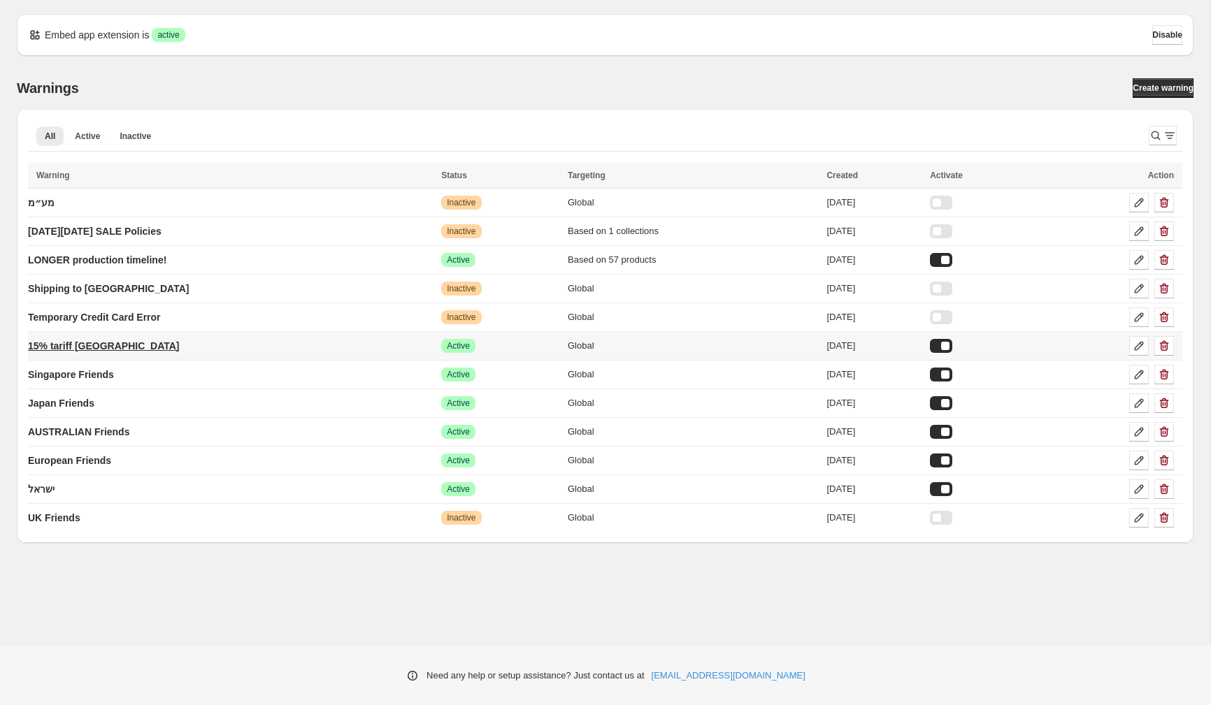
click at [76, 345] on p "15% tariff [GEOGRAPHIC_DATA]" at bounding box center [104, 346] width 152 height 14
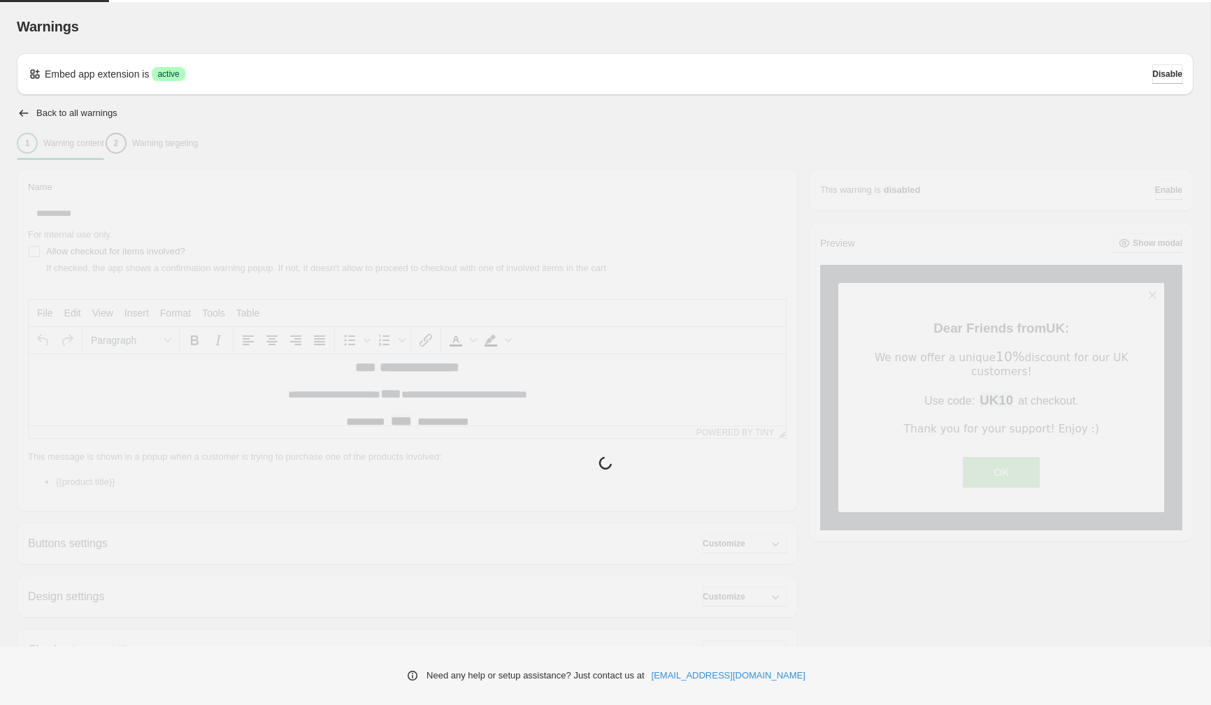
type input "**********"
type input "*****"
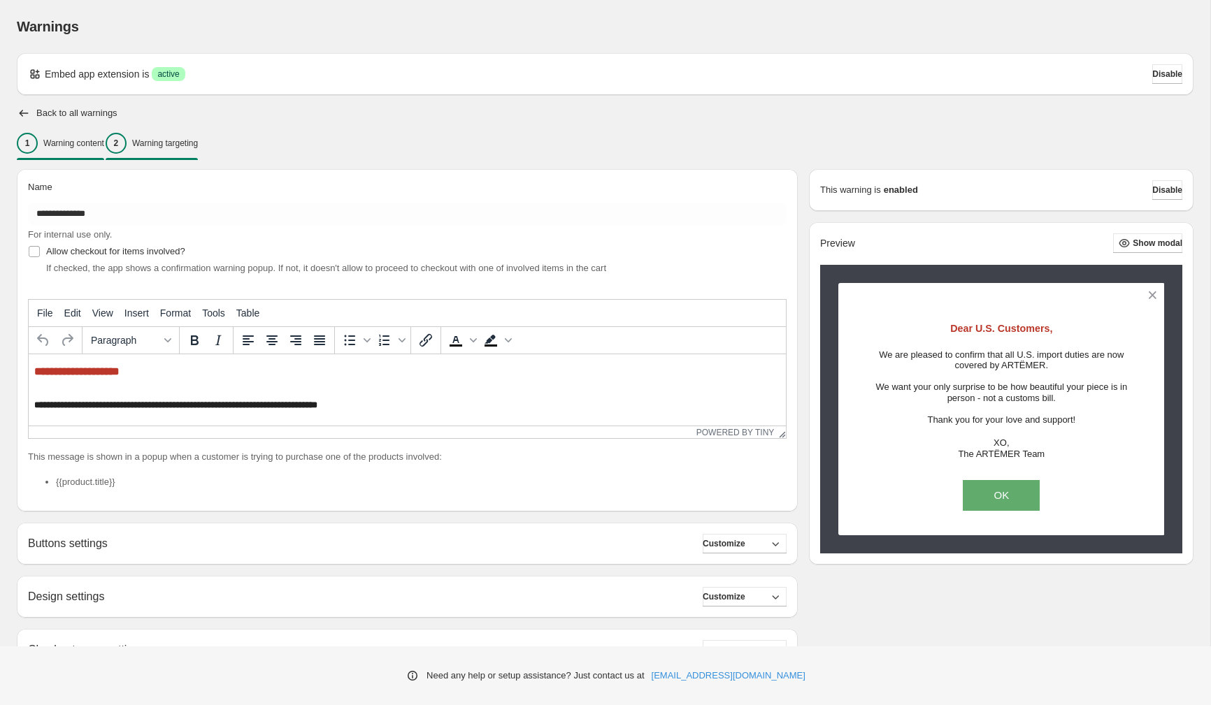
click at [198, 146] on p "Warning targeting" at bounding box center [165, 143] width 66 height 11
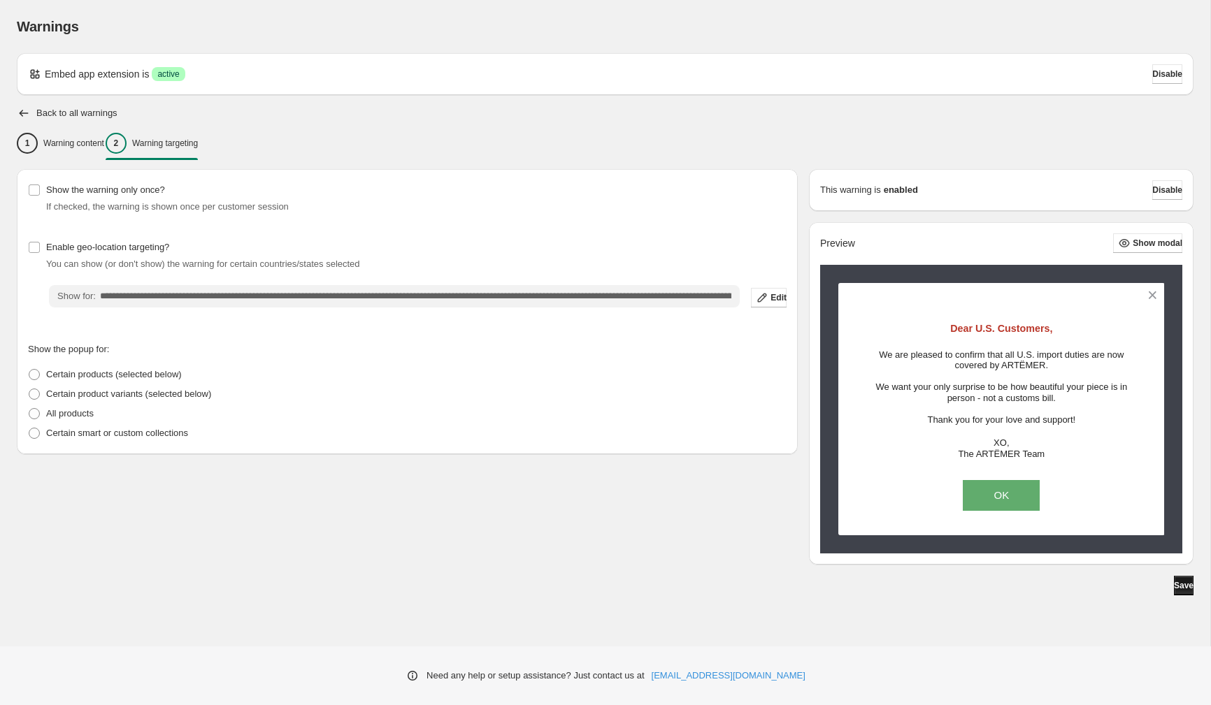
click at [1177, 588] on span "Save" at bounding box center [1184, 585] width 20 height 11
click at [22, 118] on icon "button" at bounding box center [24, 113] width 14 height 14
